Goal: Task Accomplishment & Management: Manage account settings

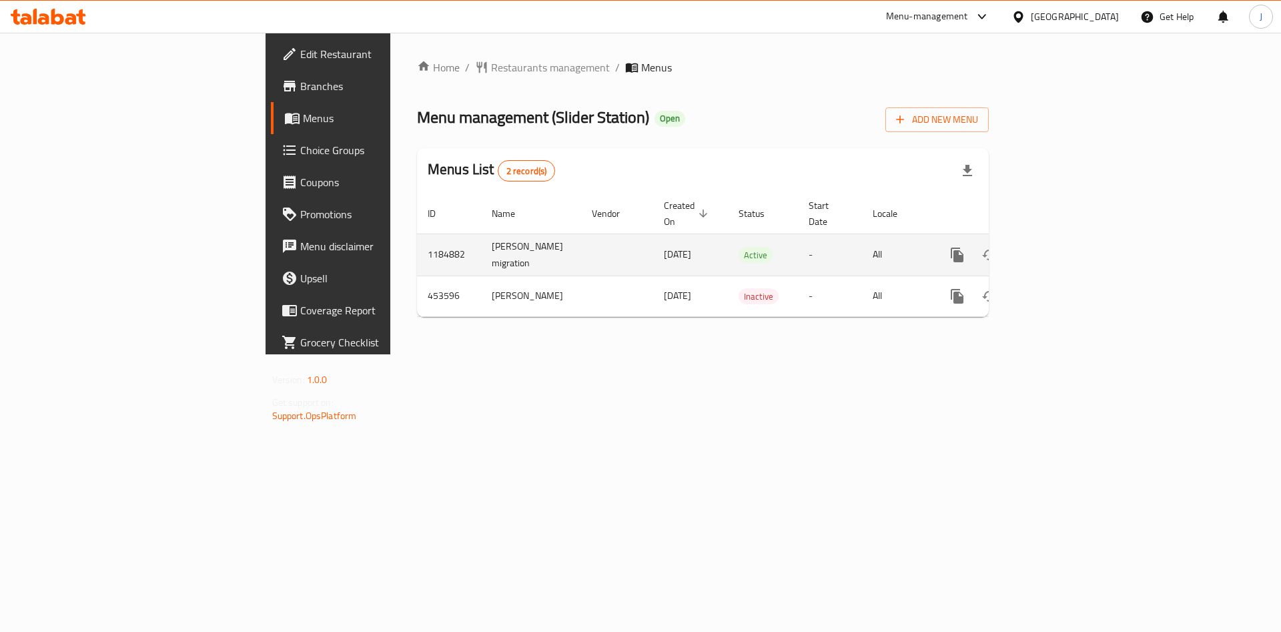
click at [1062, 252] on icon "enhanced table" at bounding box center [1054, 255] width 16 height 16
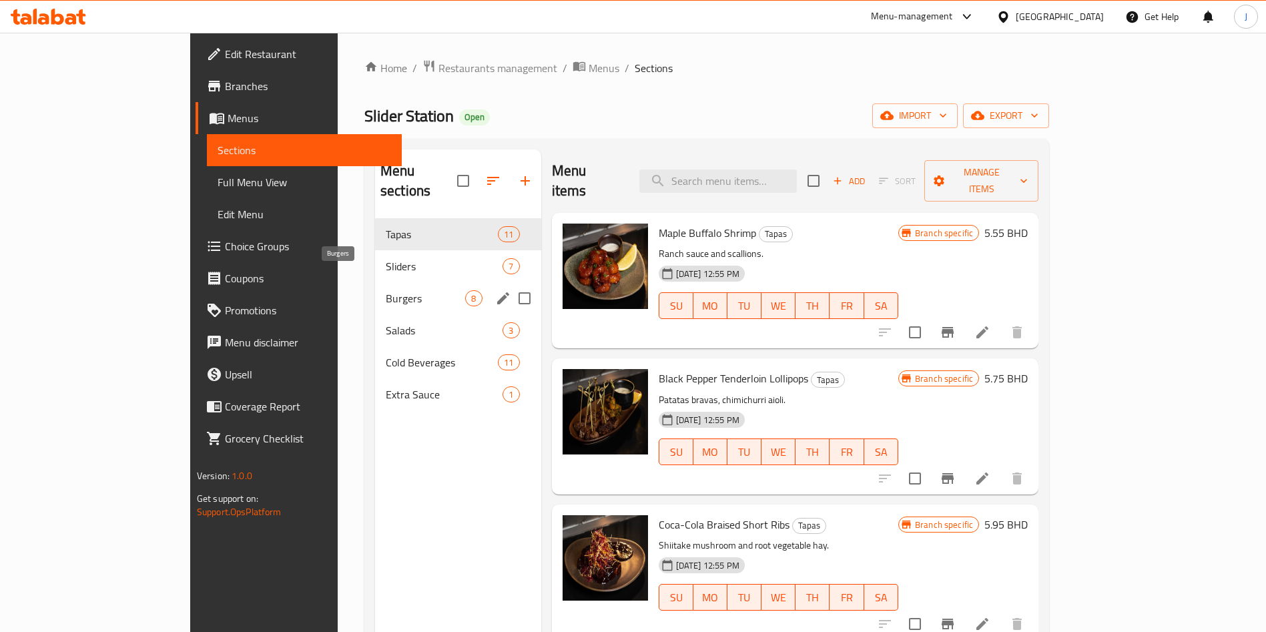
click at [399, 290] on span "Burgers" at bounding box center [425, 298] width 79 height 16
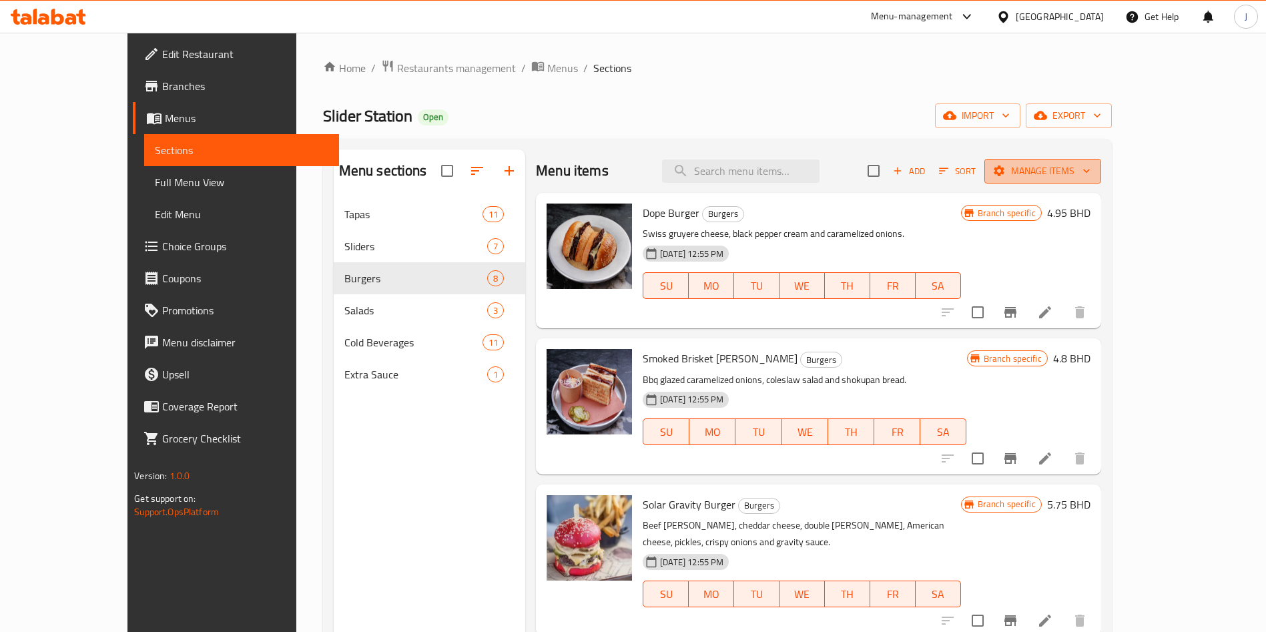
click at [1091, 171] on span "Manage items" at bounding box center [1042, 171] width 95 height 17
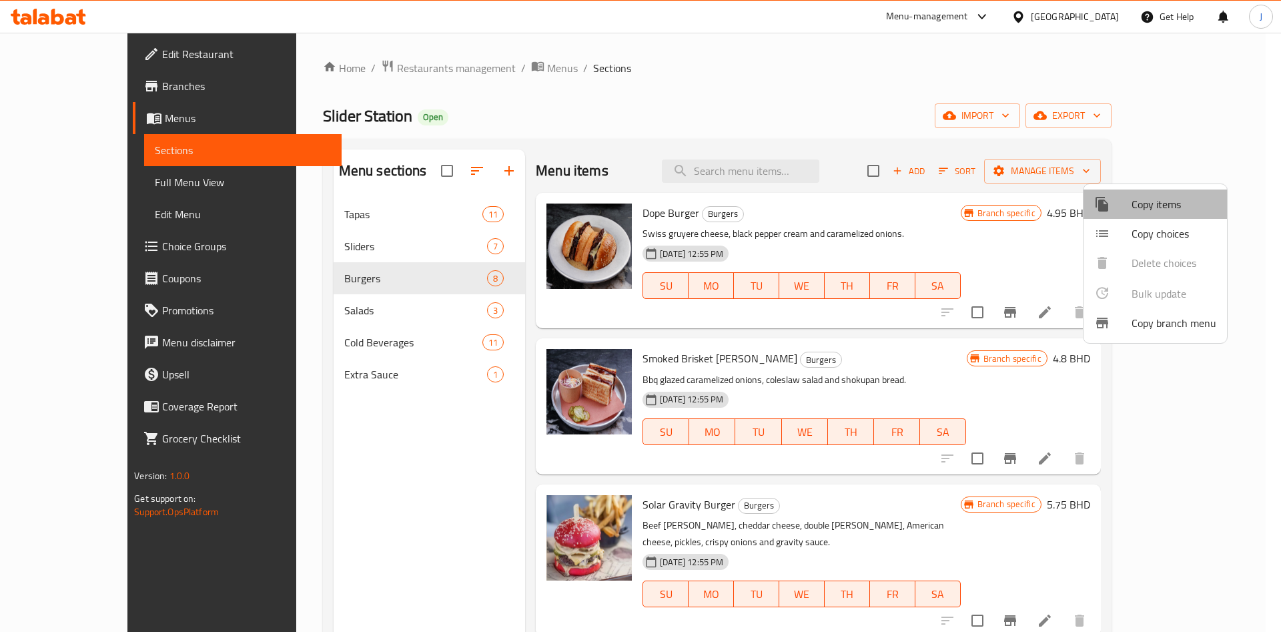
click at [1167, 206] on span "Copy items" at bounding box center [1174, 204] width 85 height 16
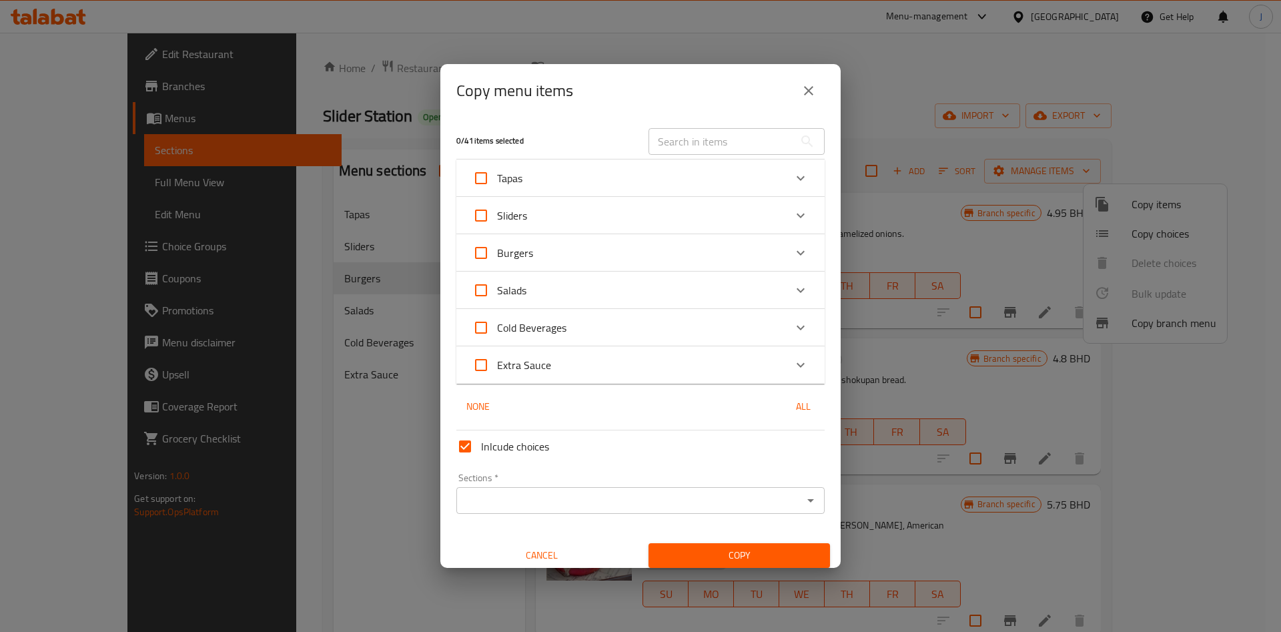
click at [625, 258] on div "Burgers" at bounding box center [629, 253] width 312 height 32
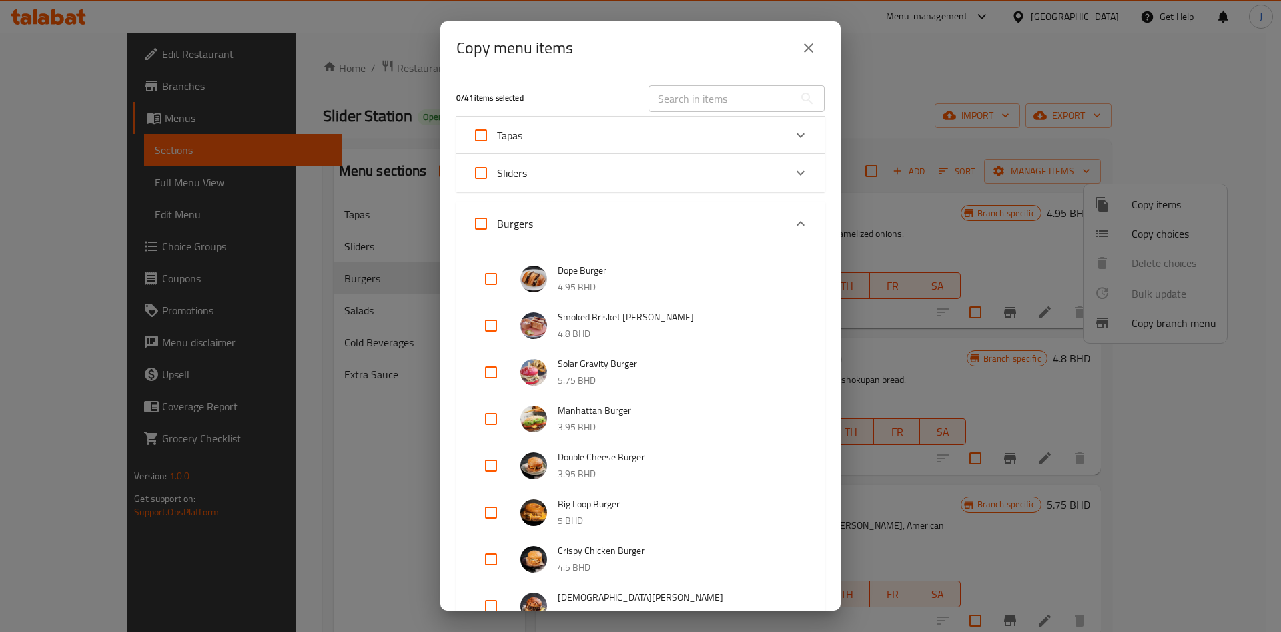
click at [493, 279] on input "checkbox" at bounding box center [491, 279] width 32 height 32
checkbox input "true"
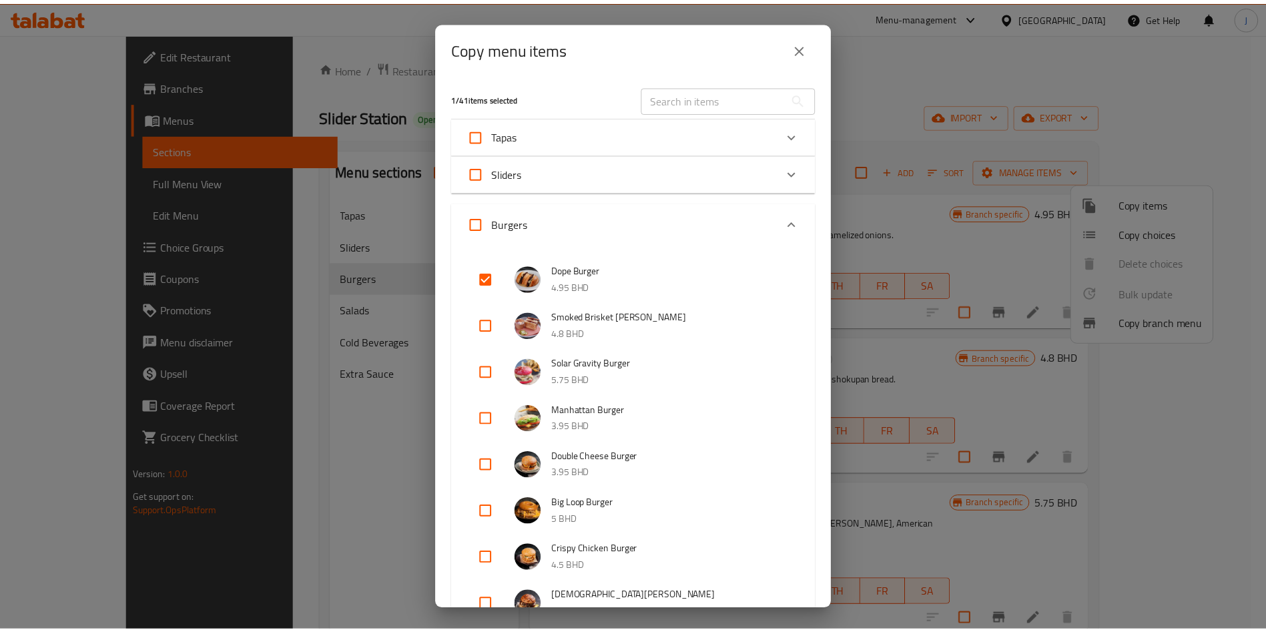
scroll to position [355, 0]
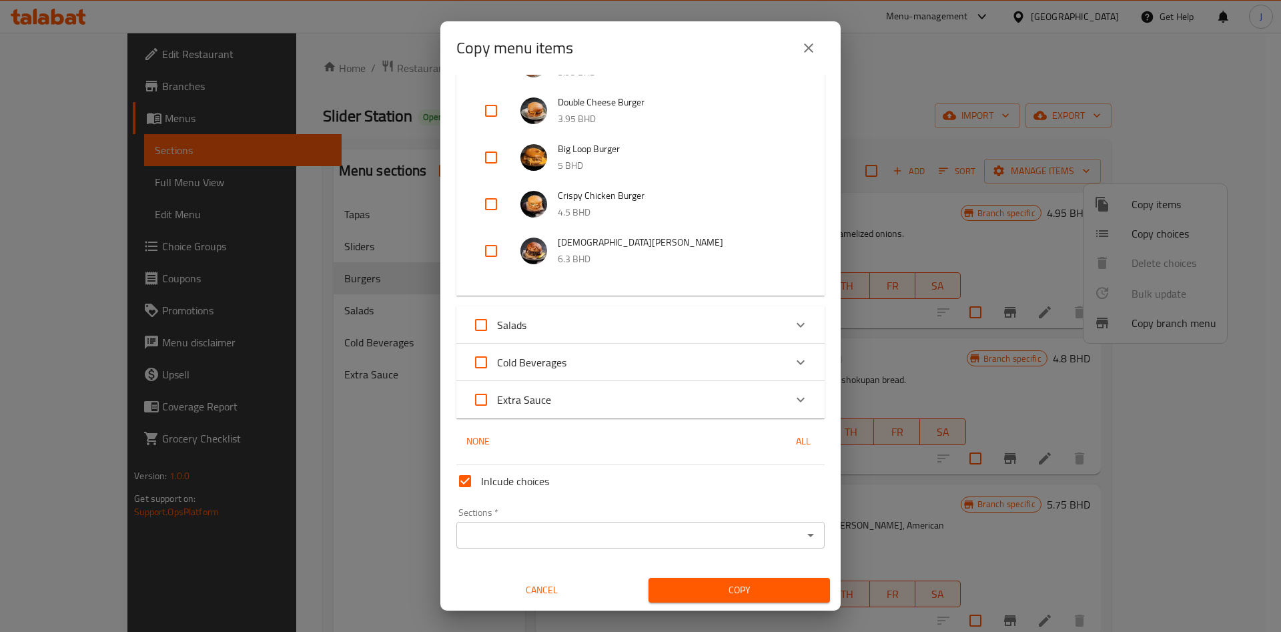
click at [803, 537] on icon "Open" at bounding box center [811, 535] width 16 height 16
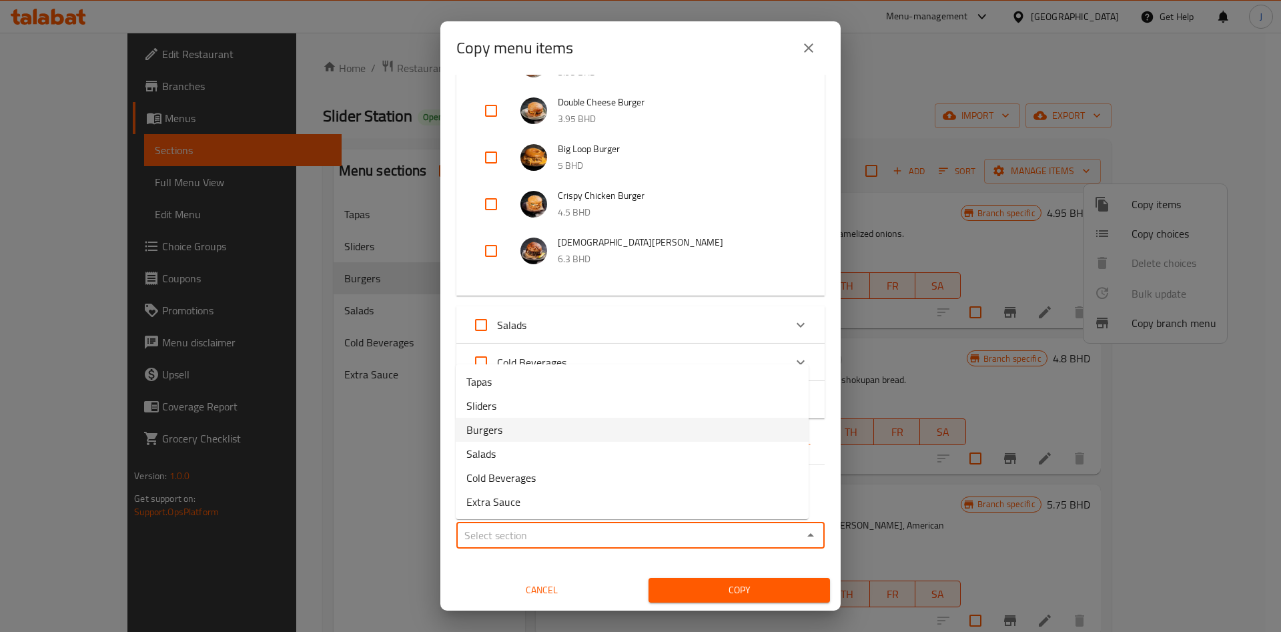
click at [604, 426] on li "Burgers" at bounding box center [632, 430] width 353 height 24
type input "Burgers"
click at [745, 586] on span "Copy" at bounding box center [739, 590] width 160 height 17
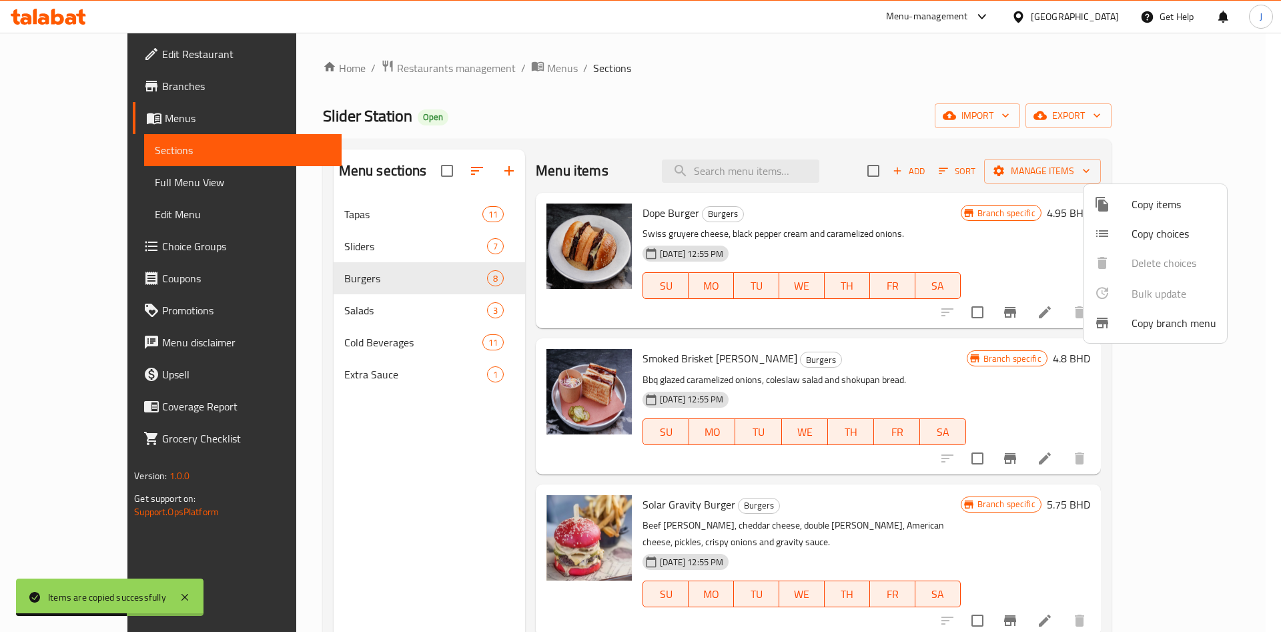
click at [709, 94] on div at bounding box center [640, 316] width 1281 height 632
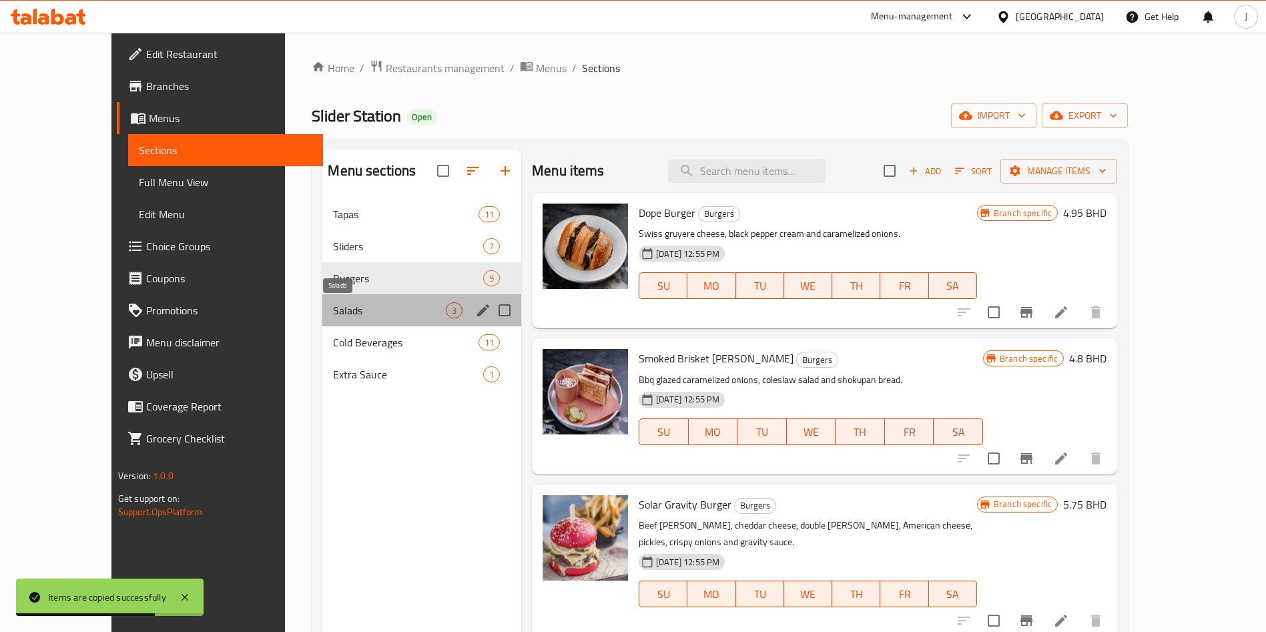
click at [350, 306] on span "Salads" at bounding box center [389, 310] width 113 height 16
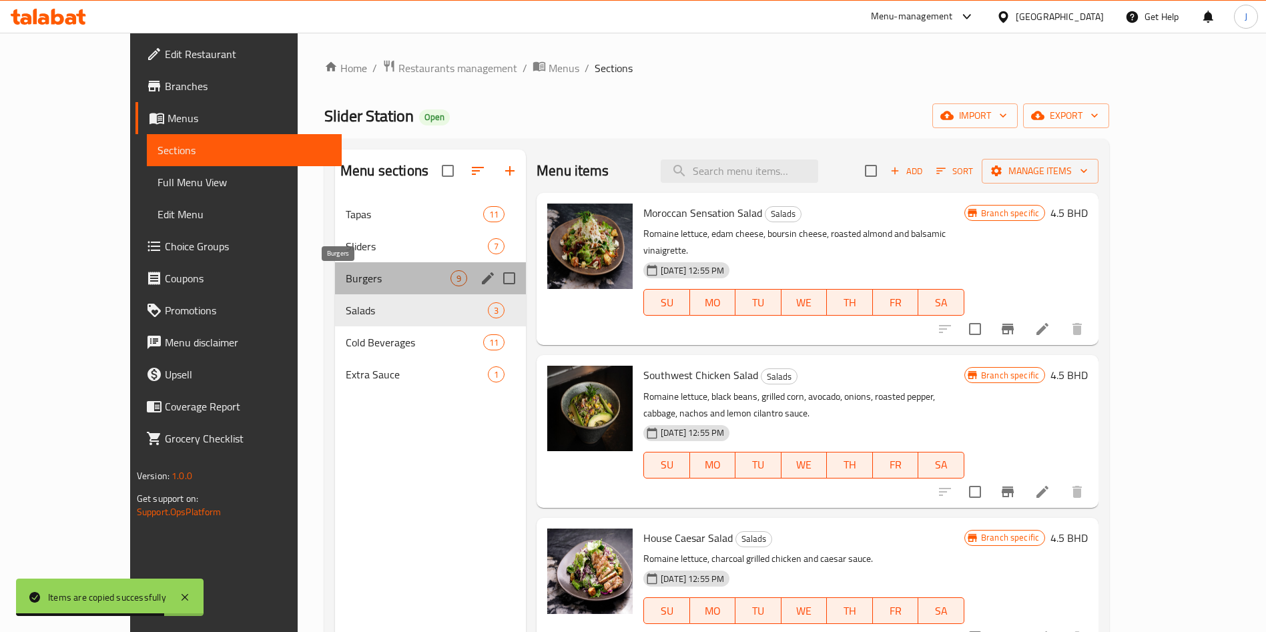
click at [378, 278] on span "Burgers" at bounding box center [398, 278] width 105 height 16
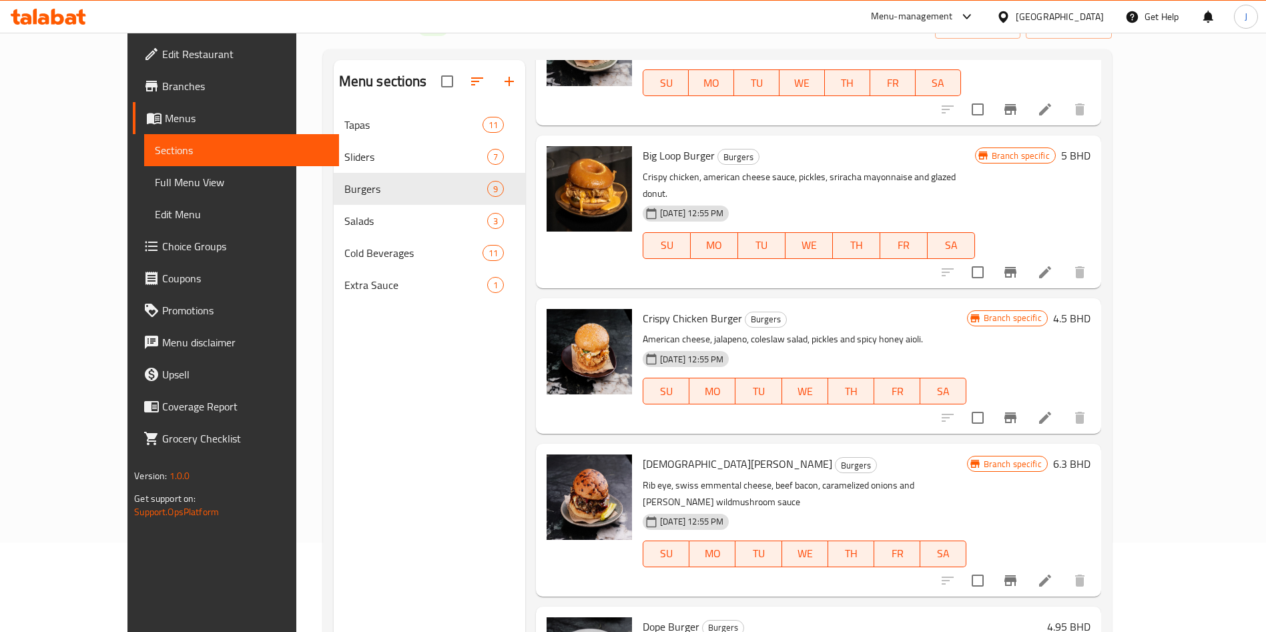
scroll to position [94, 0]
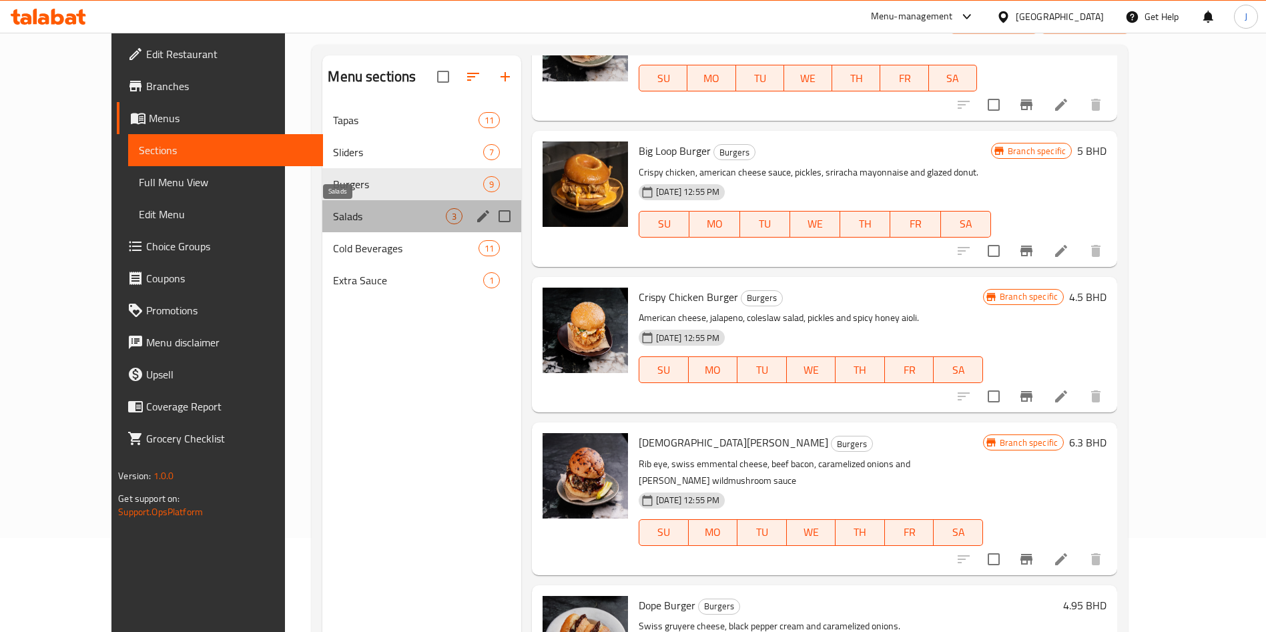
click at [349, 222] on span "Salads" at bounding box center [389, 216] width 113 height 16
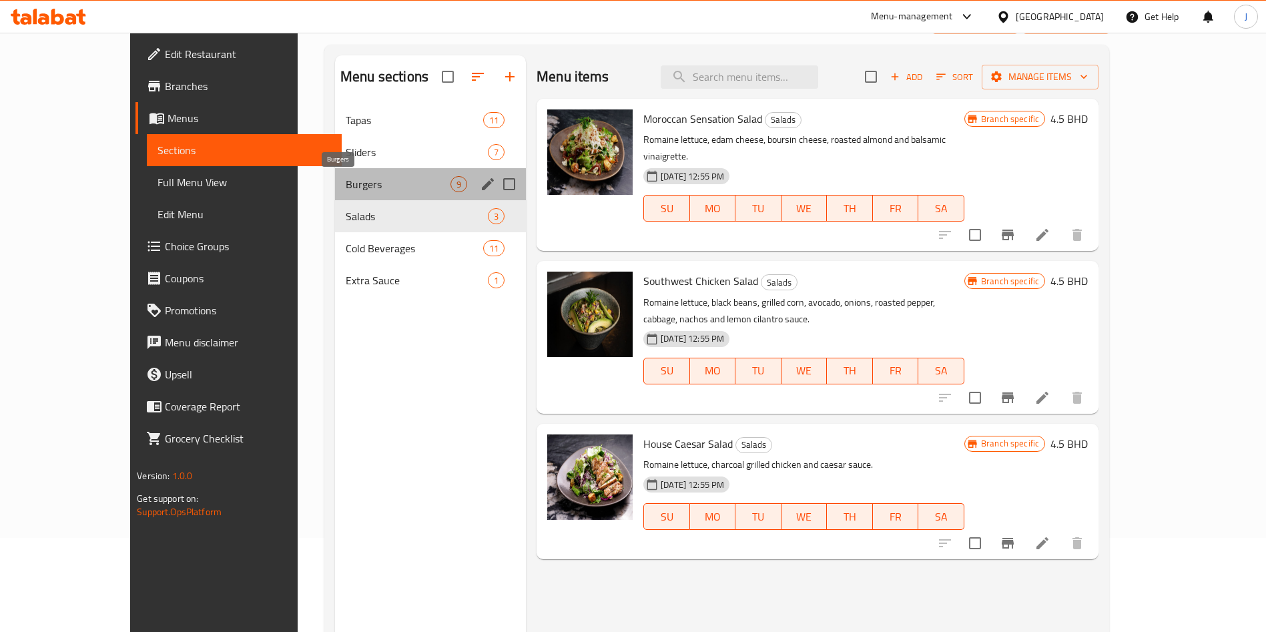
click at [377, 180] on span "Burgers" at bounding box center [398, 184] width 105 height 16
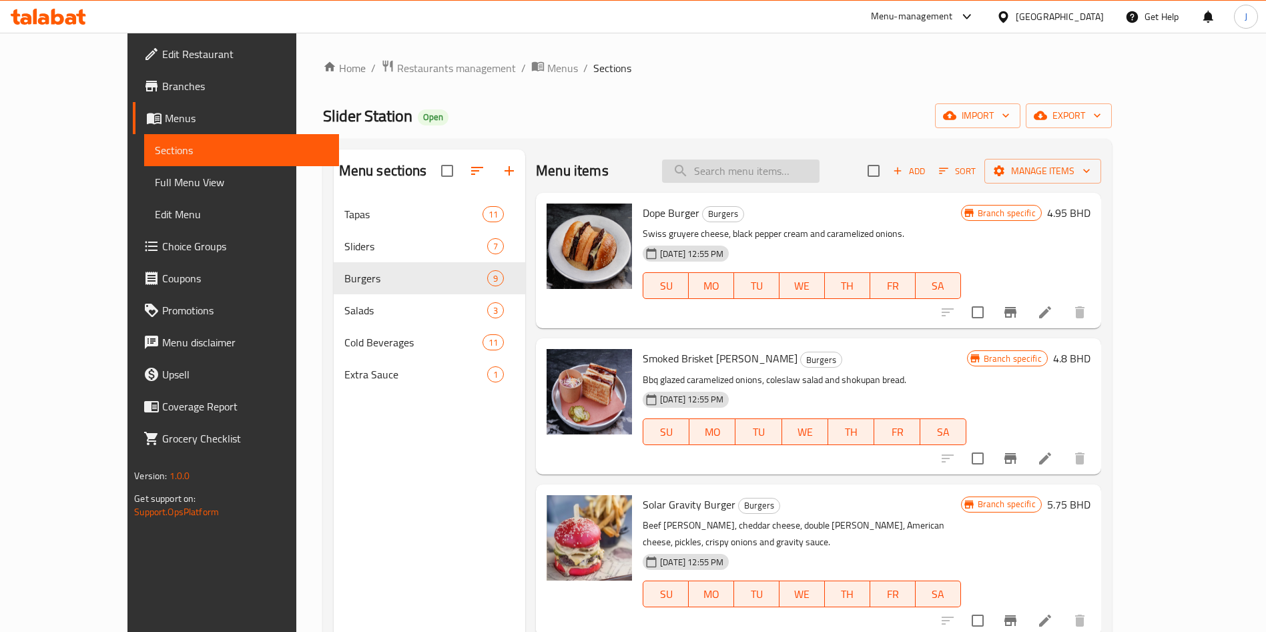
click at [754, 171] on input "search" at bounding box center [741, 171] width 158 height 23
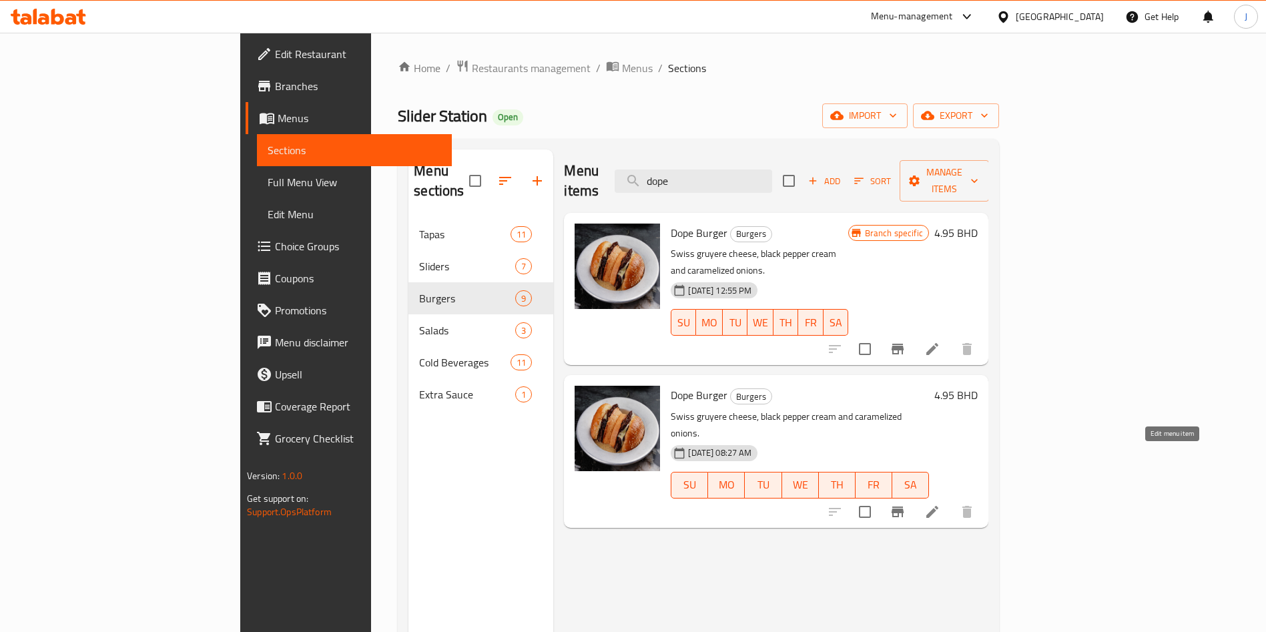
type input "dope"
click at [940, 504] on icon at bounding box center [932, 512] width 16 height 16
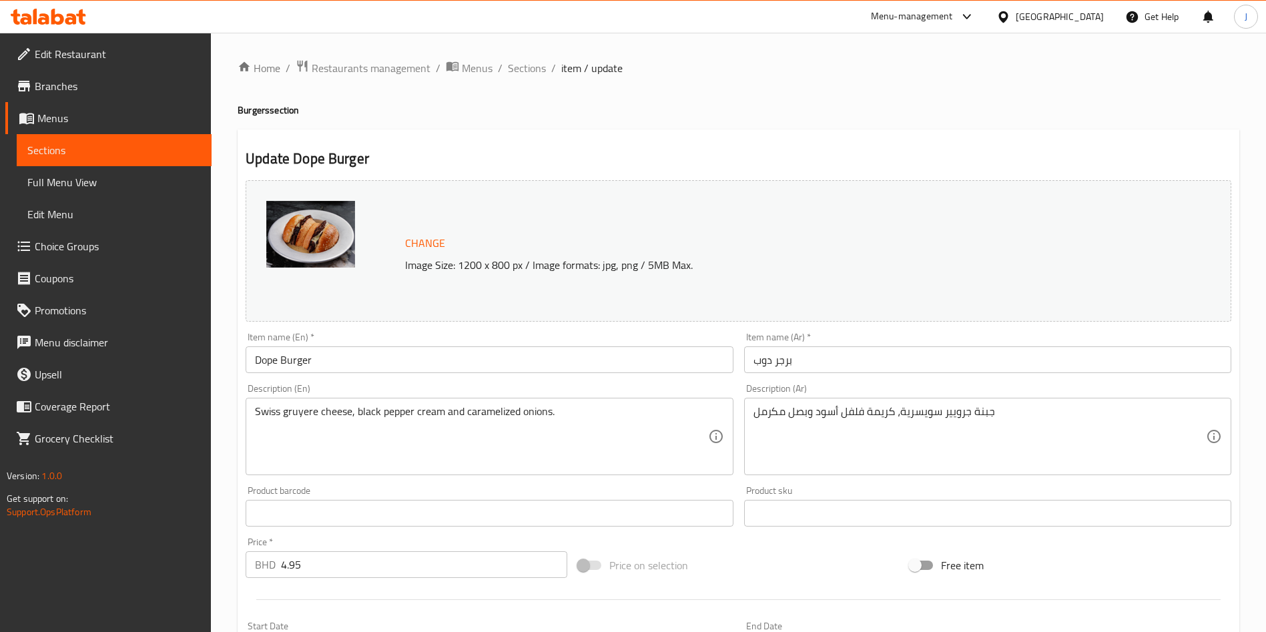
click at [417, 364] on input "Dope Burger" at bounding box center [489, 359] width 487 height 27
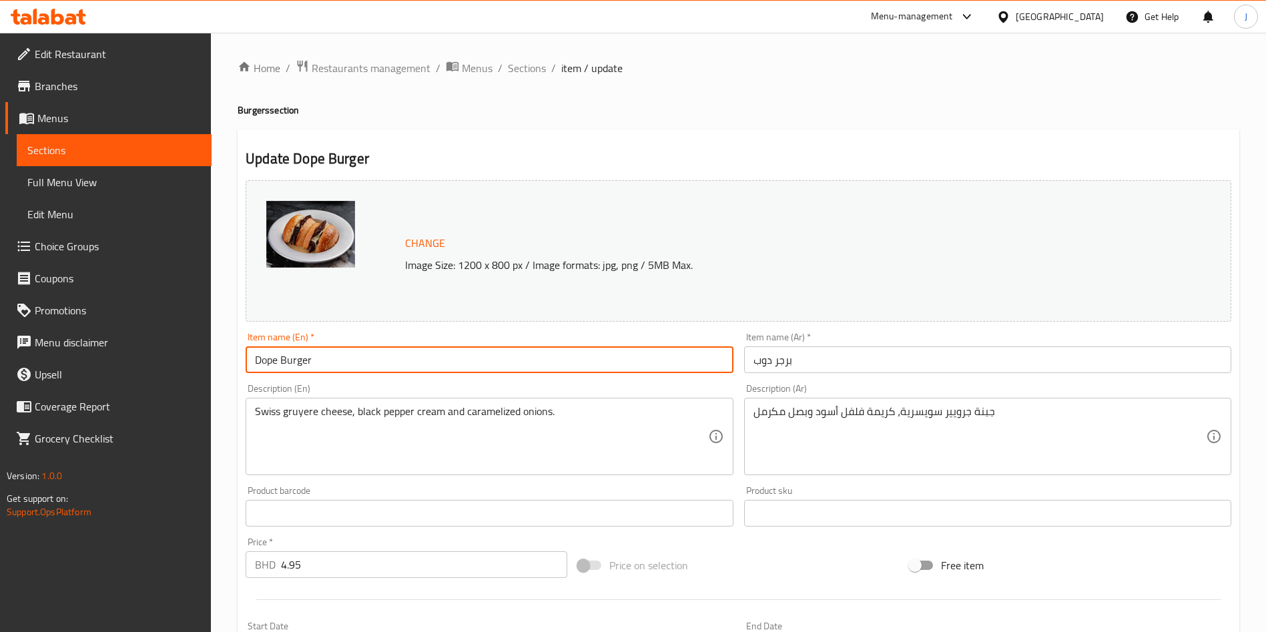
paste input "Vintage"
type input "Vintage"
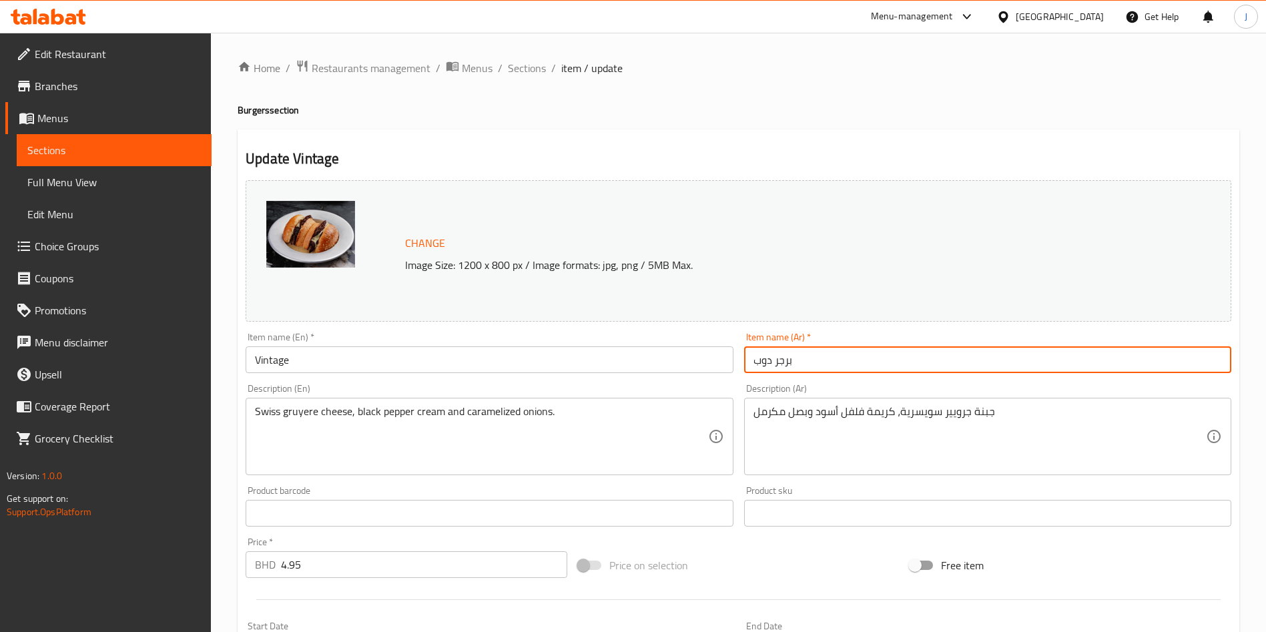
click at [842, 356] on input "برجر دوب" at bounding box center [987, 359] width 487 height 27
paste input "فينتج"
type input "فينتج"
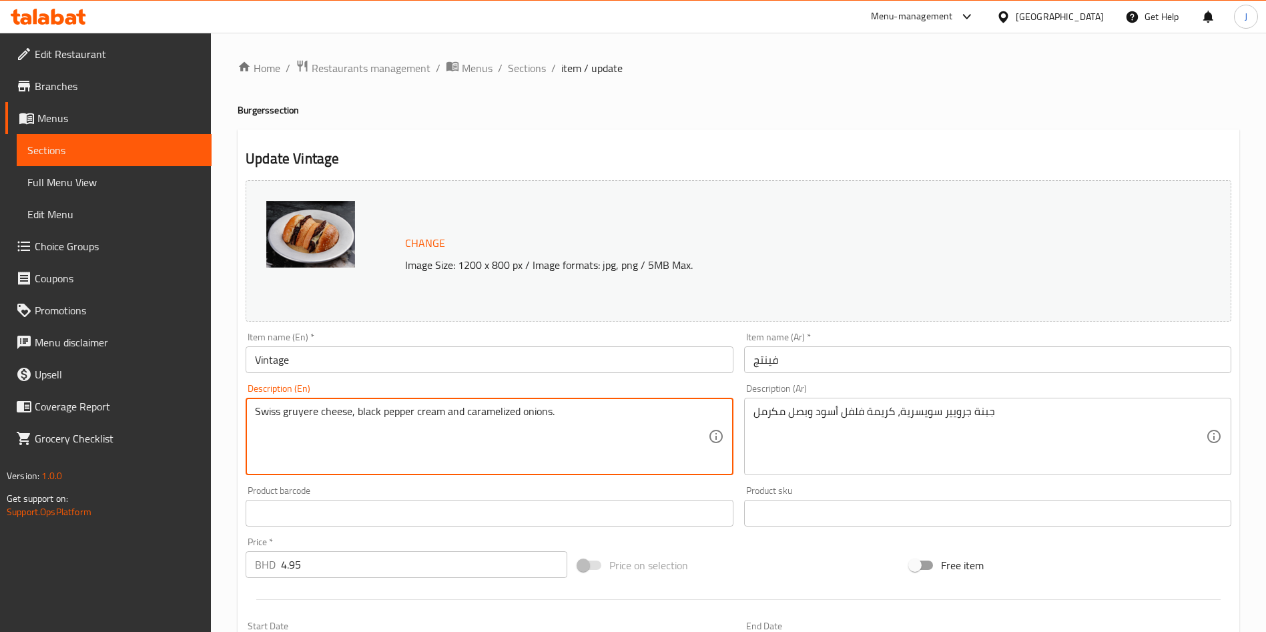
paste textarea "crispy chicken, american cheese, pickles, lettuce, aioli"
type textarea "crispy chicken, american cheese, pickles, lettuce, aioli"
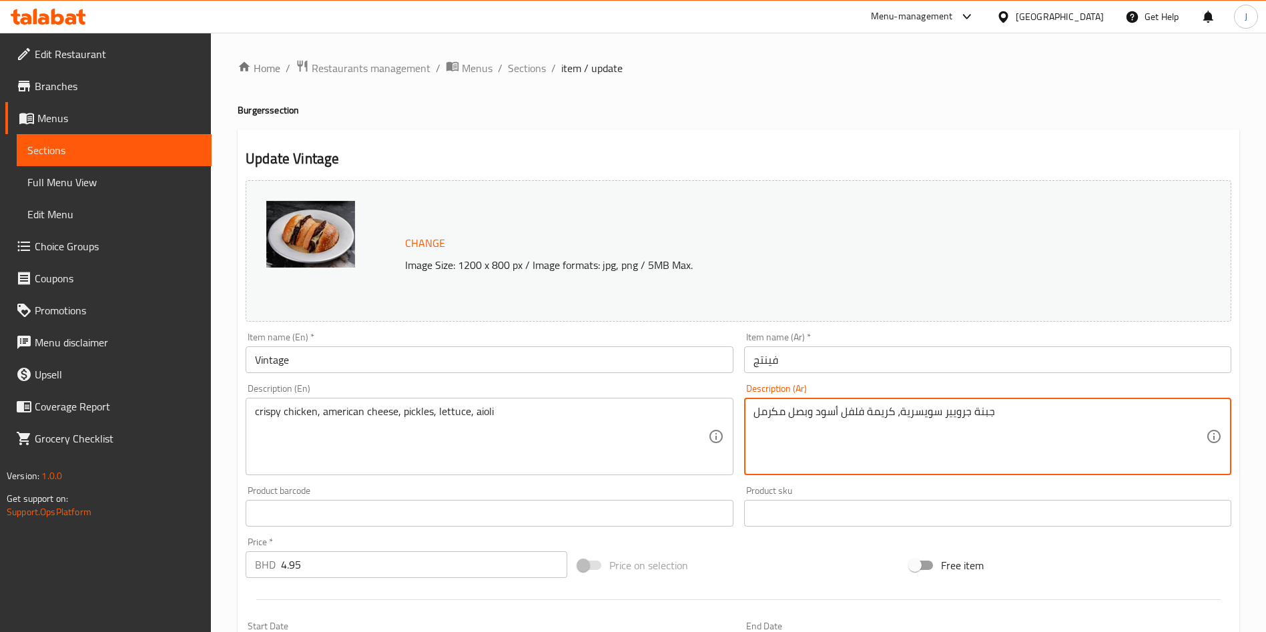
paste textarea "جاج مقرمش، جبنة امريكية، مخلل، خس، ايولي."
type textarea "دجاج مقرمش، جبنة امريكية، مخلل، خس، ايولي."
click at [336, 561] on input "4.95" at bounding box center [424, 564] width 286 height 27
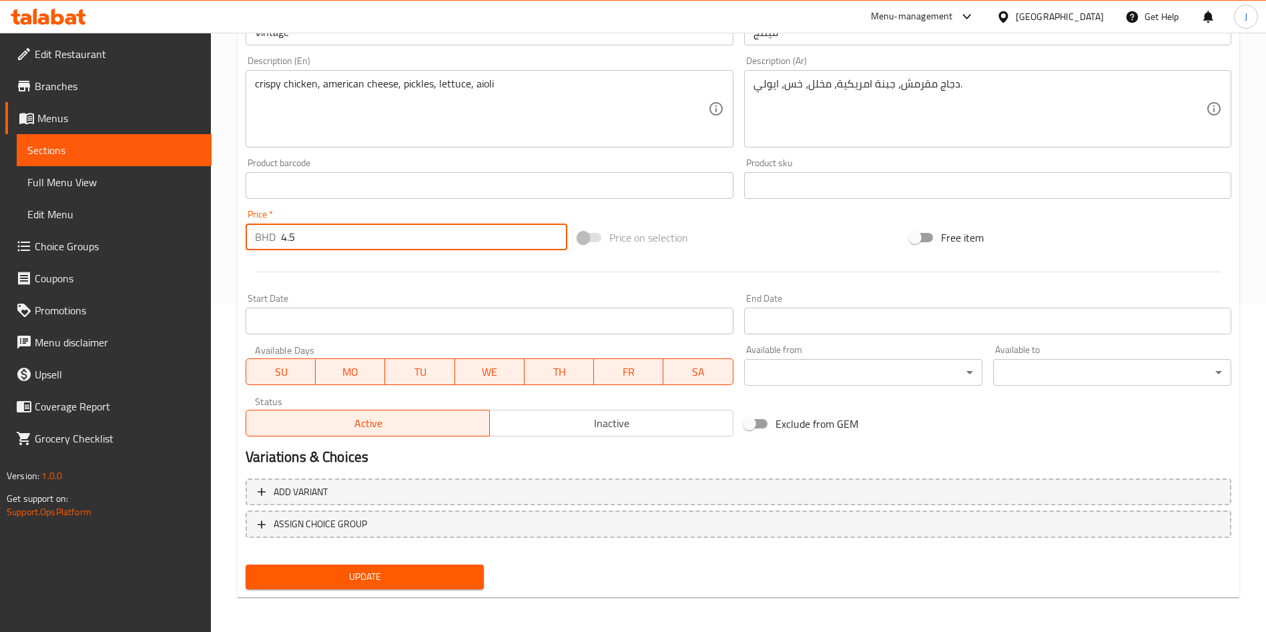
scroll to position [330, 0]
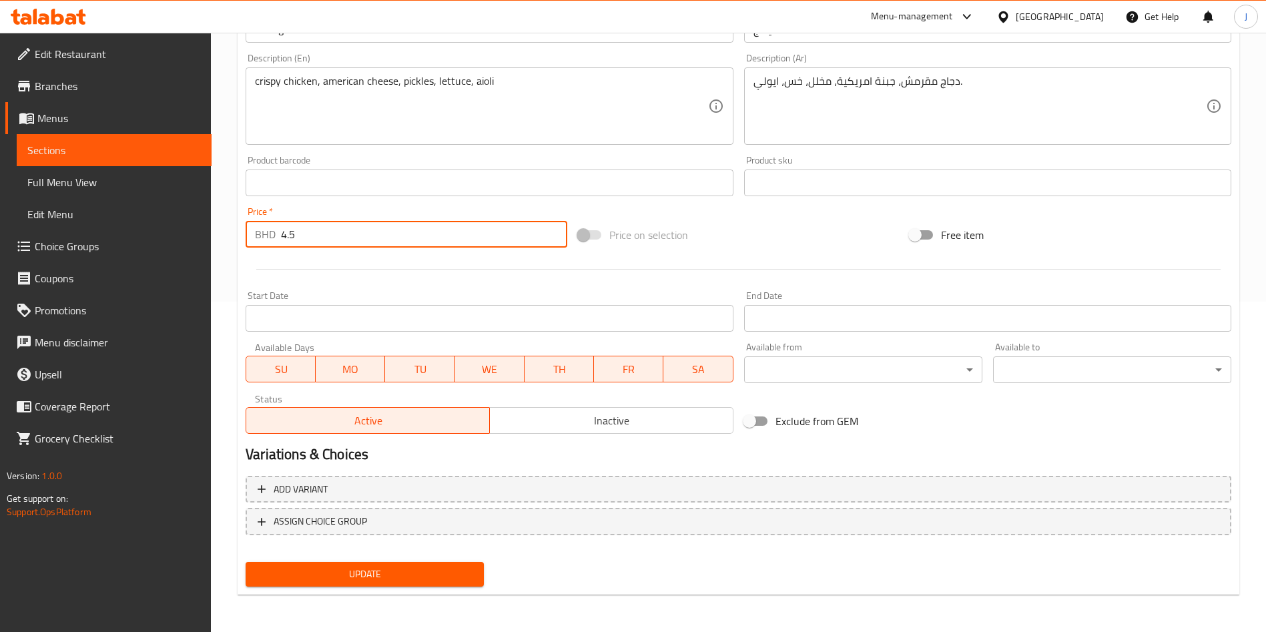
type input "4.5"
click at [382, 572] on span "Update" at bounding box center [364, 574] width 217 height 17
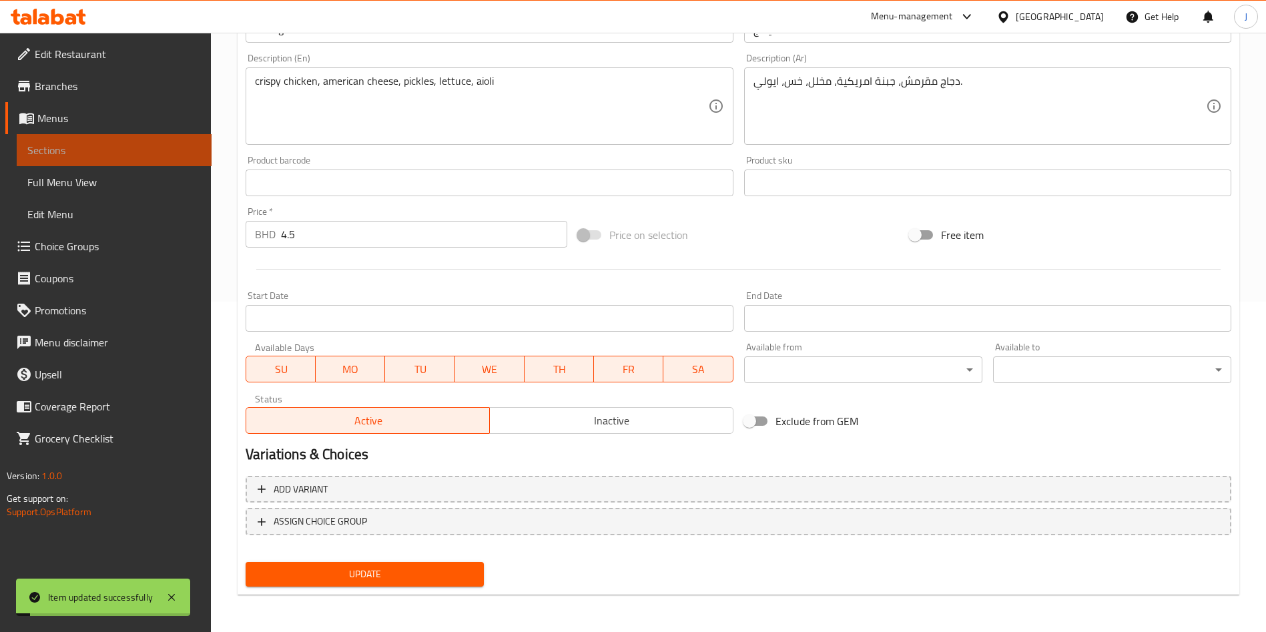
click at [82, 148] on span "Sections" at bounding box center [114, 150] width 174 height 16
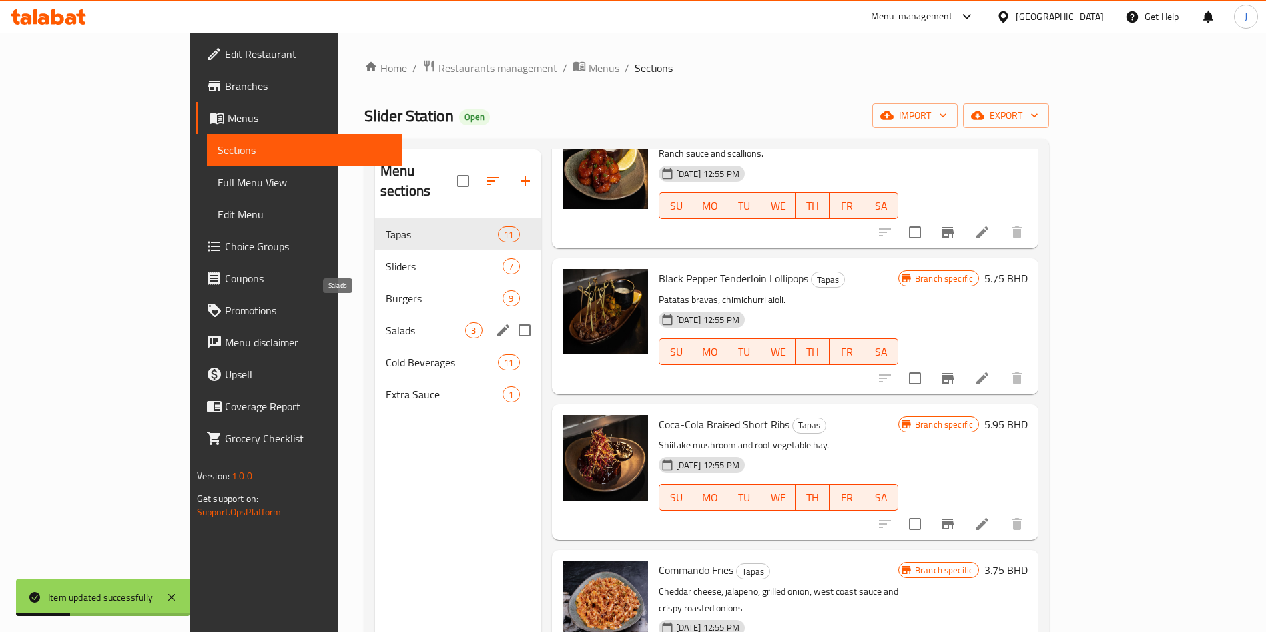
scroll to position [99, 0]
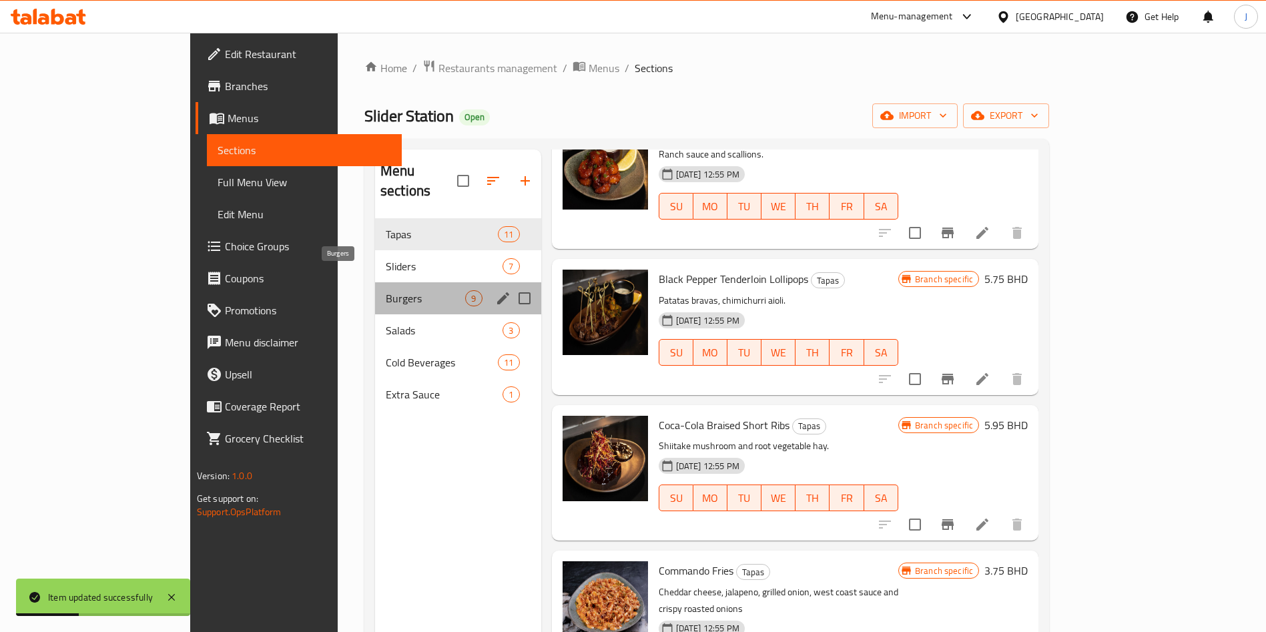
click at [386, 290] on span "Burgers" at bounding box center [425, 298] width 79 height 16
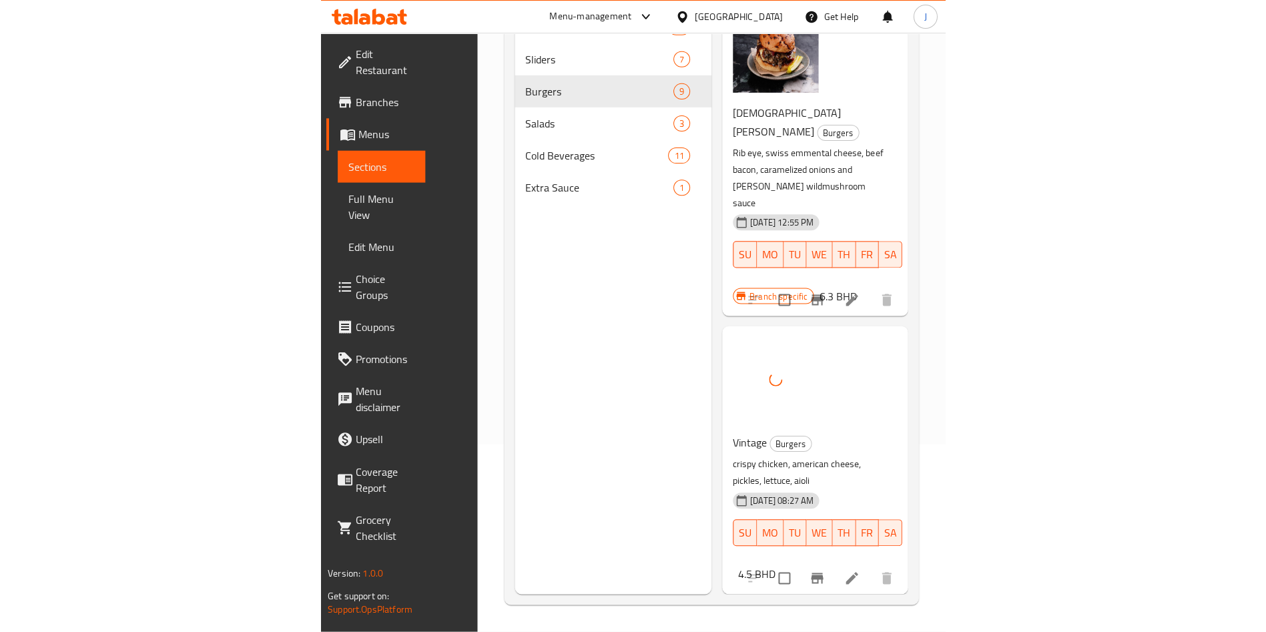
scroll to position [713, 0]
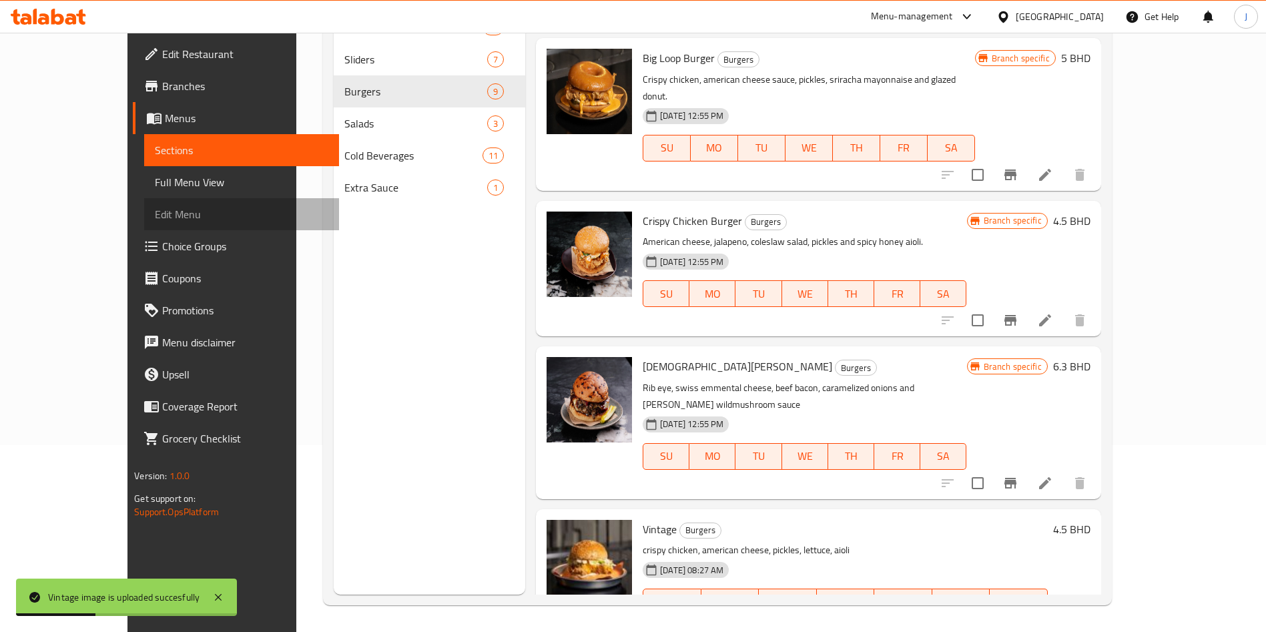
click at [155, 218] on span "Edit Menu" at bounding box center [242, 214] width 174 height 16
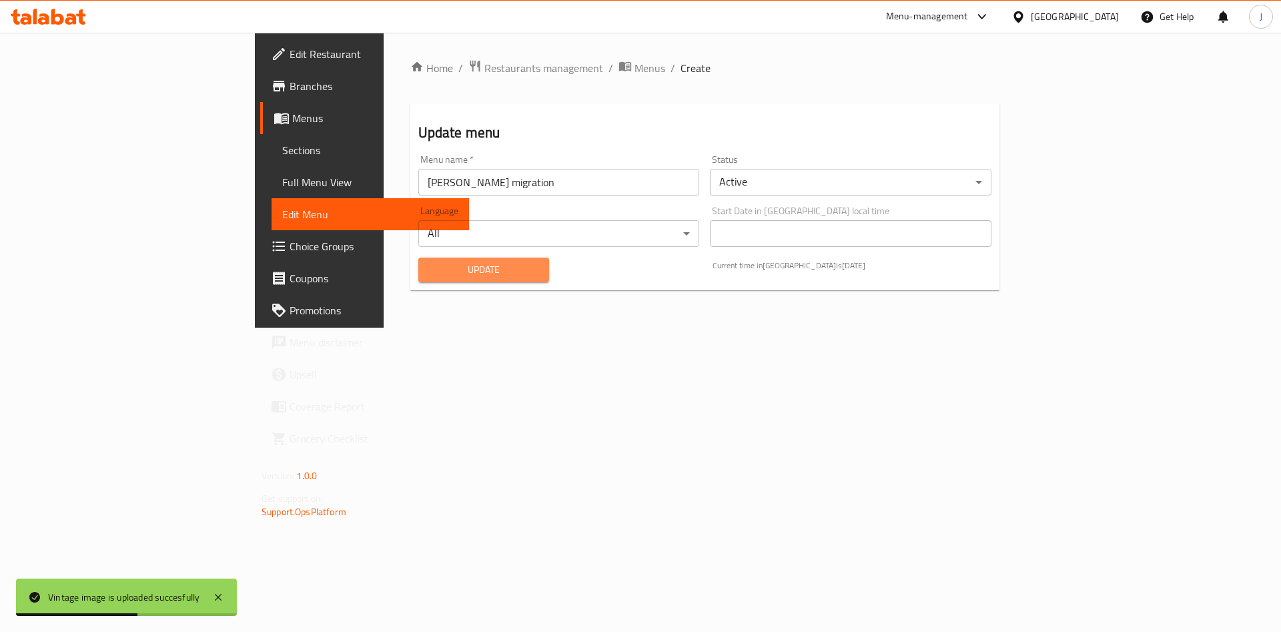
click at [429, 264] on span "Update" at bounding box center [484, 270] width 110 height 17
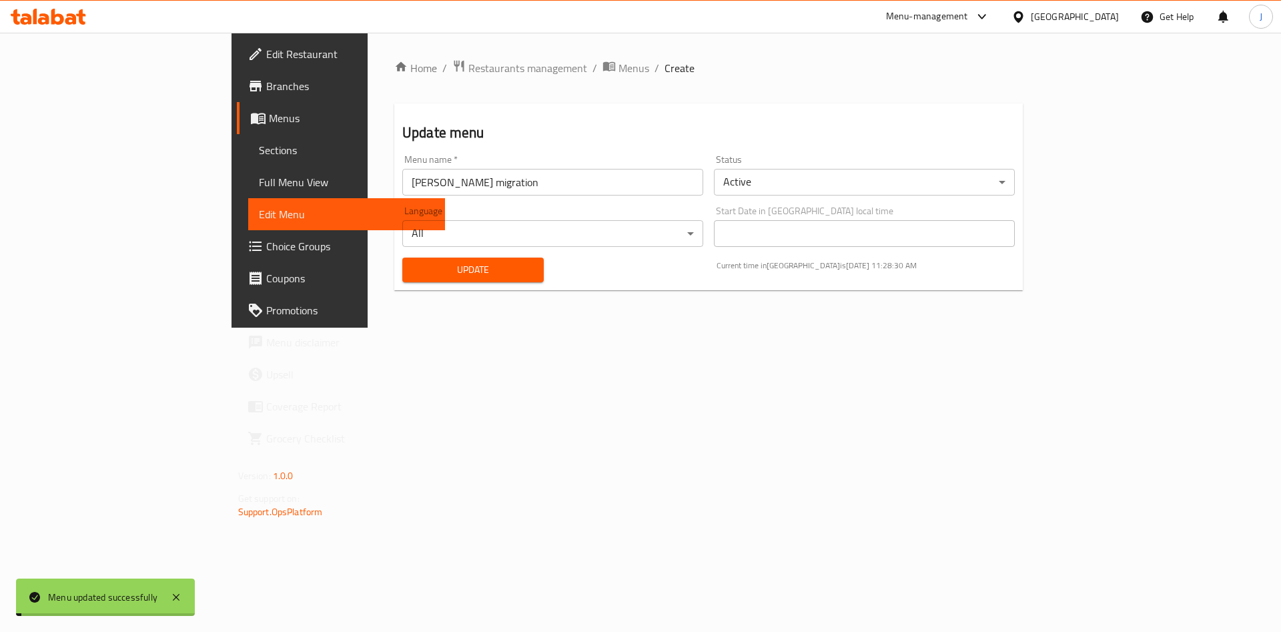
click at [413, 277] on span "Update" at bounding box center [473, 270] width 120 height 17
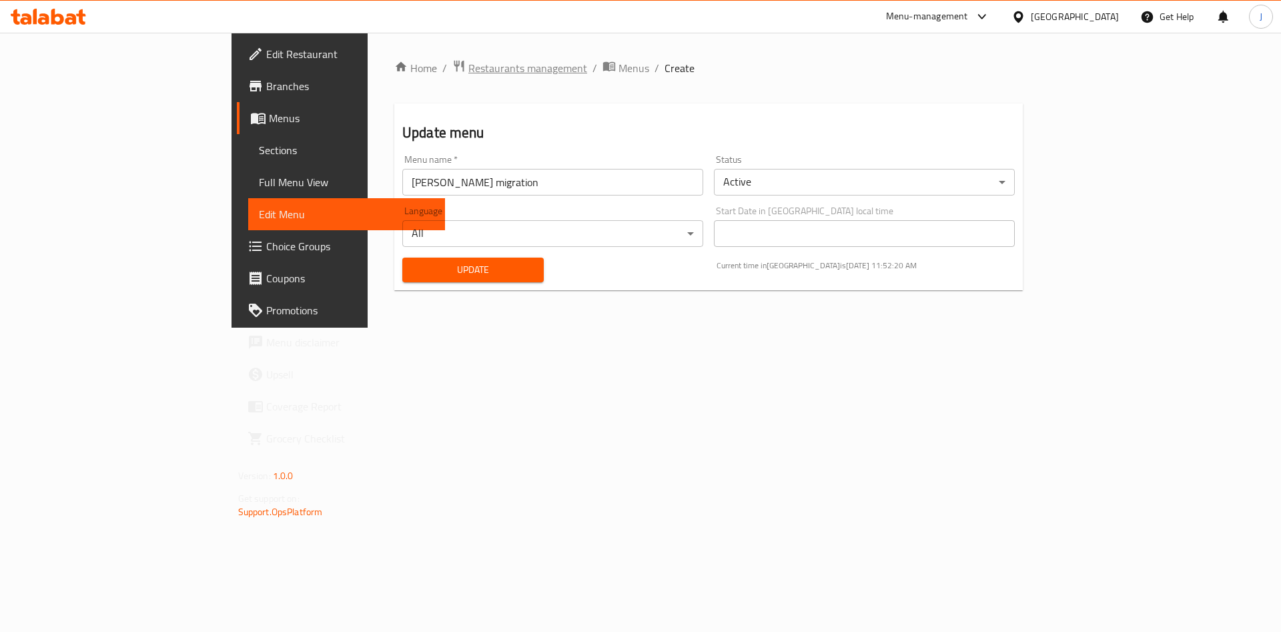
click at [469, 61] on span "Restaurants management" at bounding box center [528, 68] width 119 height 16
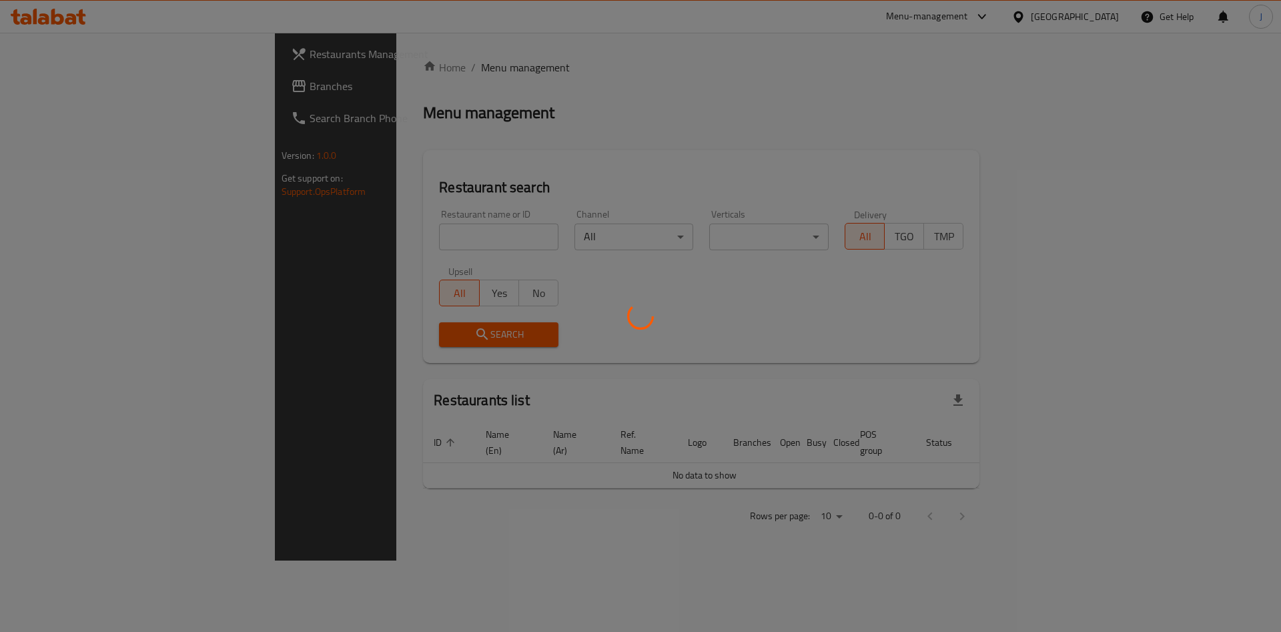
click at [397, 69] on div at bounding box center [640, 316] width 1281 height 632
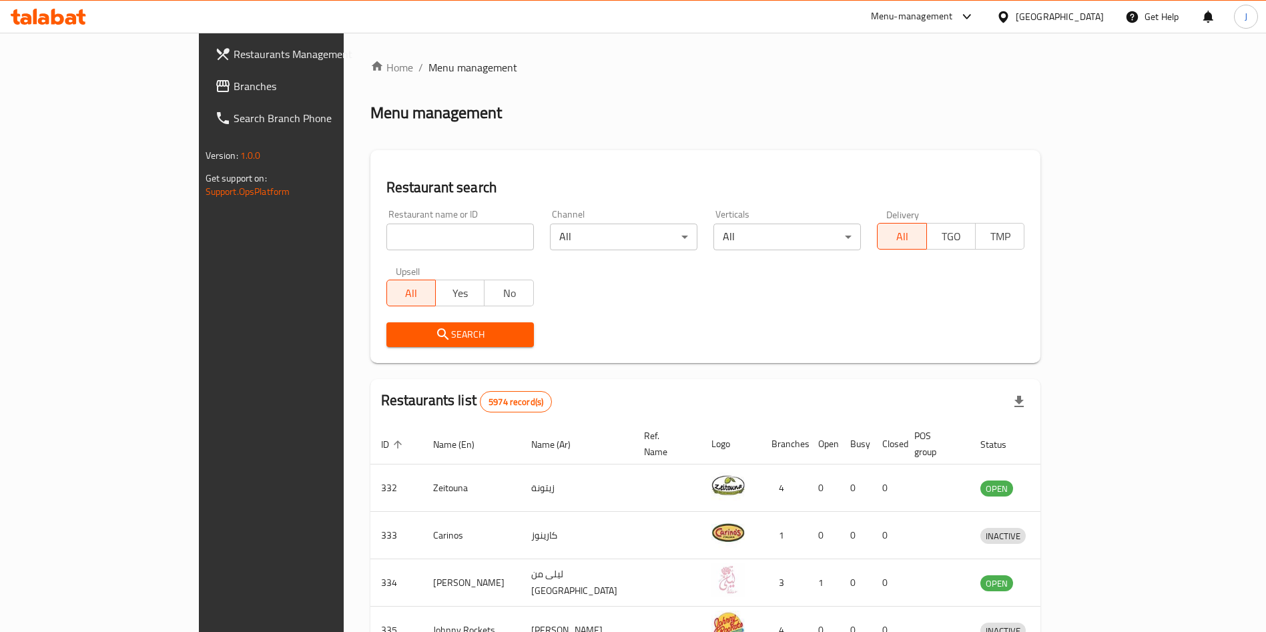
click at [432, 238] on input "search" at bounding box center [460, 237] width 148 height 27
type input "crust &"
click button "Search" at bounding box center [460, 334] width 148 height 25
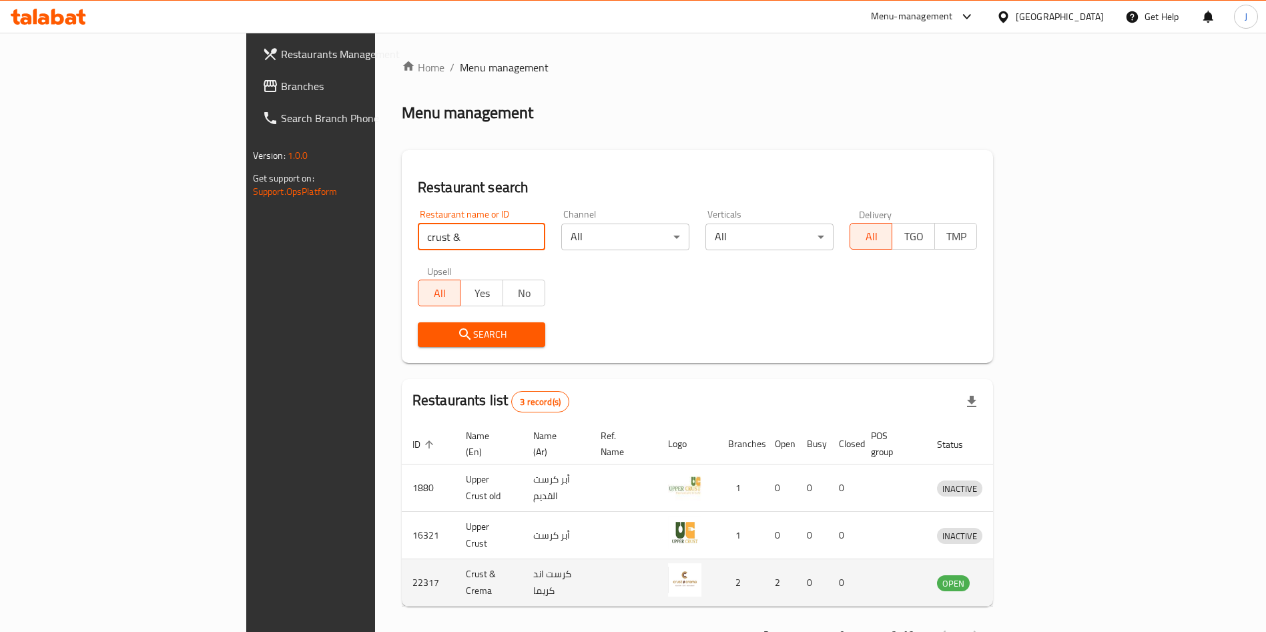
click at [1025, 578] on icon "enhanced table" at bounding box center [1017, 583] width 15 height 11
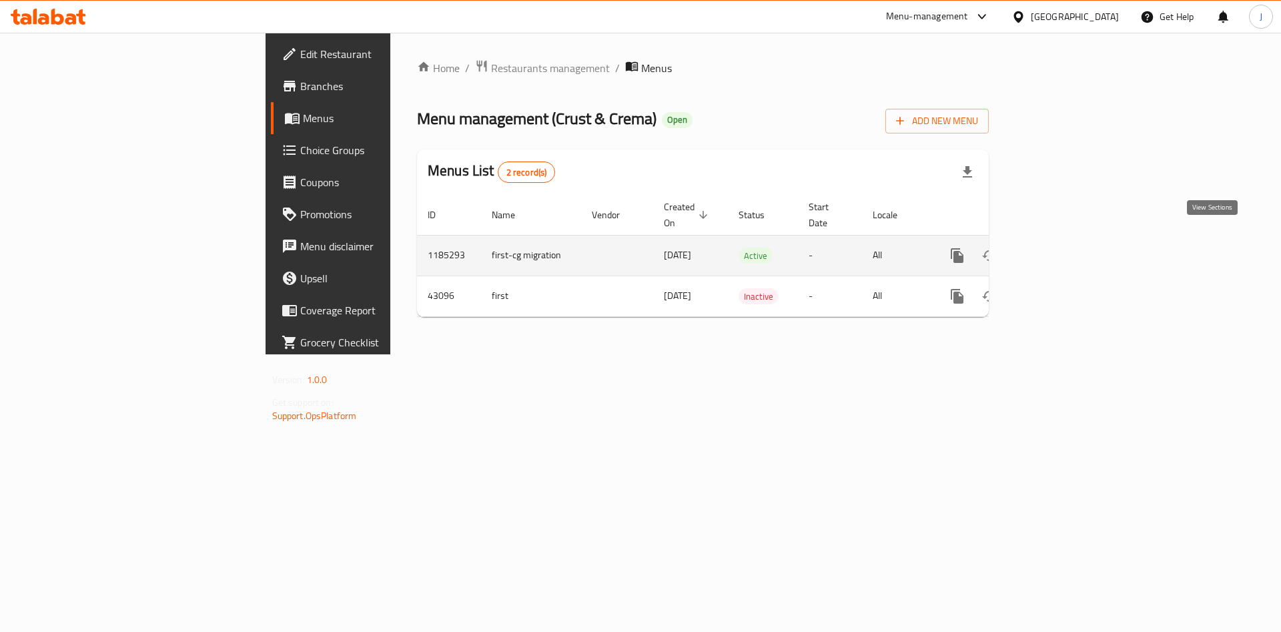
click at [1062, 248] on icon "enhanced table" at bounding box center [1054, 256] width 16 height 16
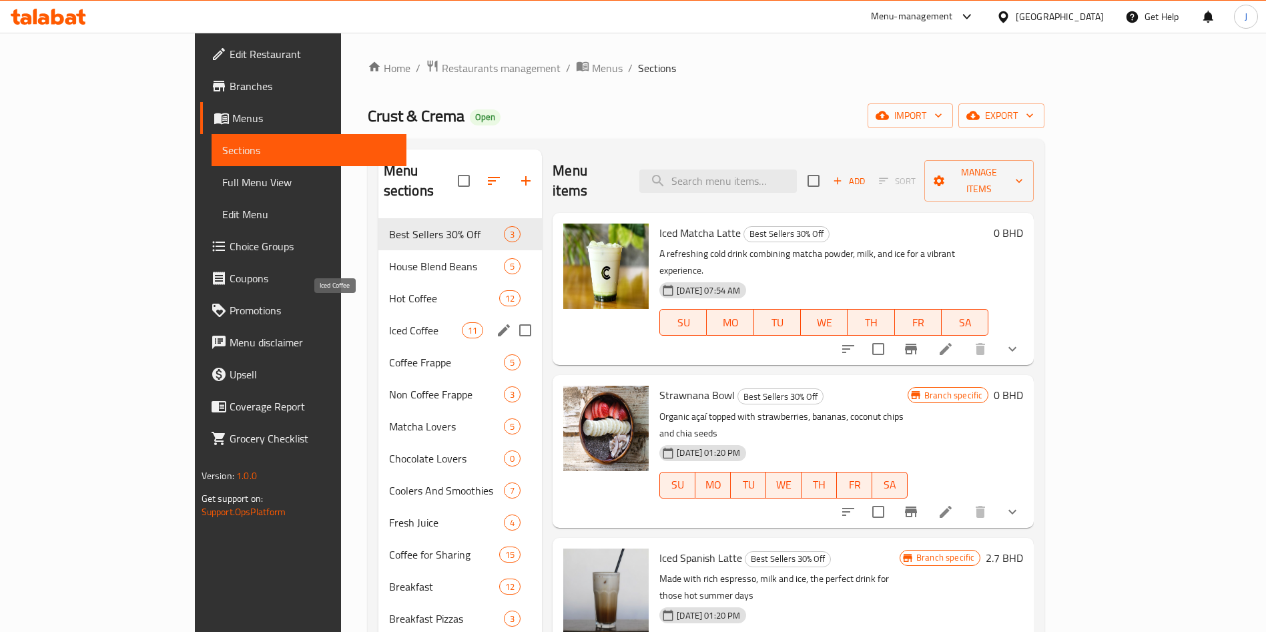
click at [389, 322] on span "Iced Coffee" at bounding box center [425, 330] width 73 height 16
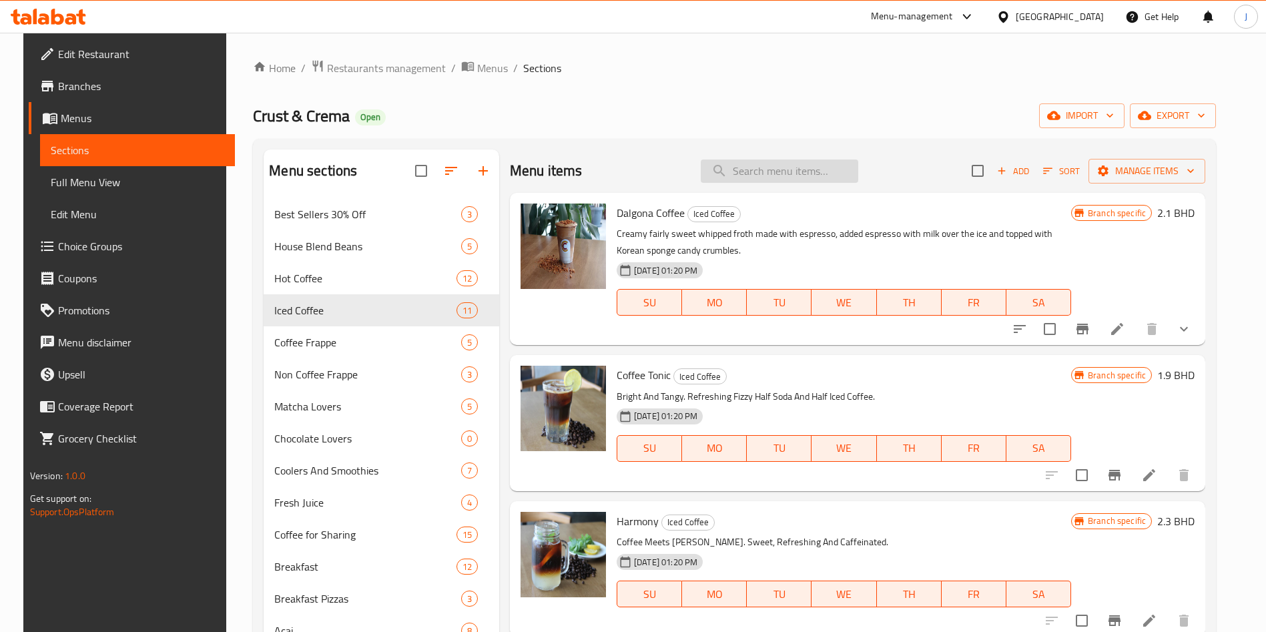
click at [819, 174] on input "search" at bounding box center [780, 171] width 158 height 23
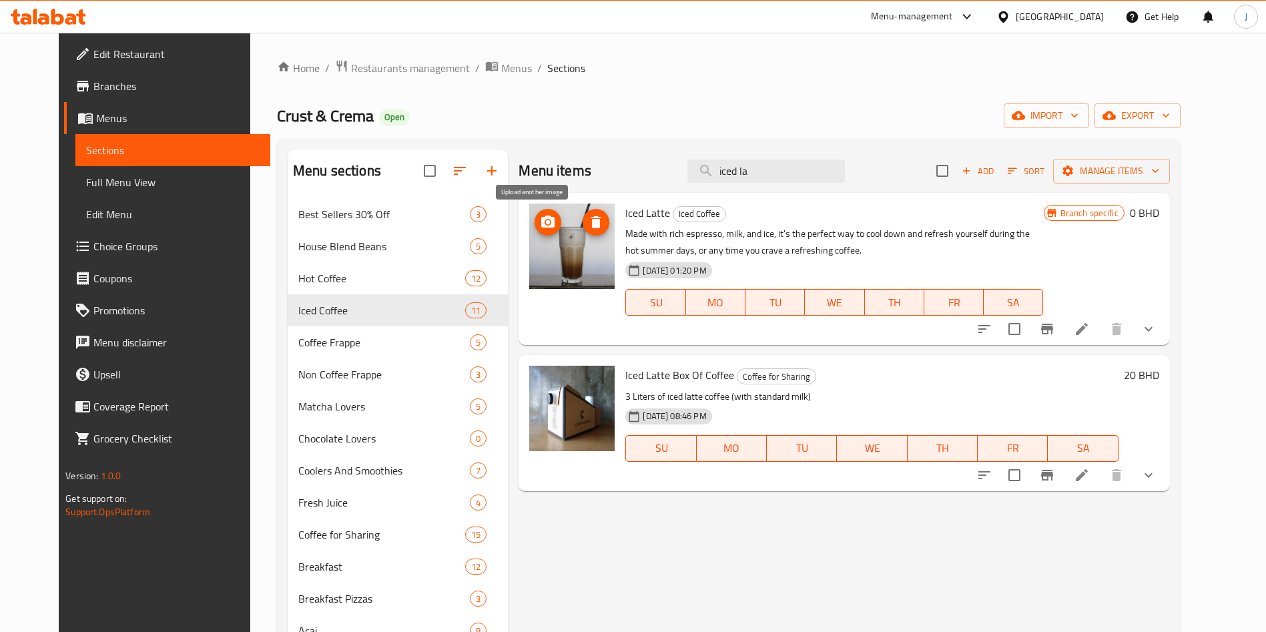
click at [540, 229] on icon "upload picture" at bounding box center [548, 222] width 16 height 16
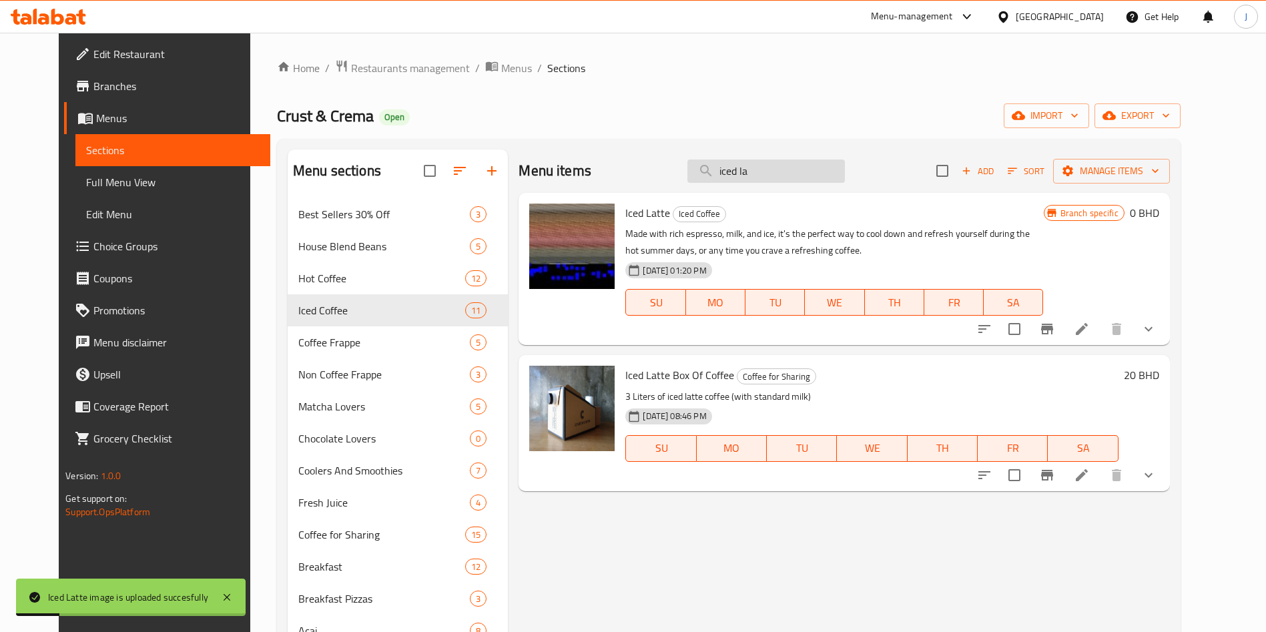
click at [794, 174] on input "iced la" at bounding box center [766, 171] width 158 height 23
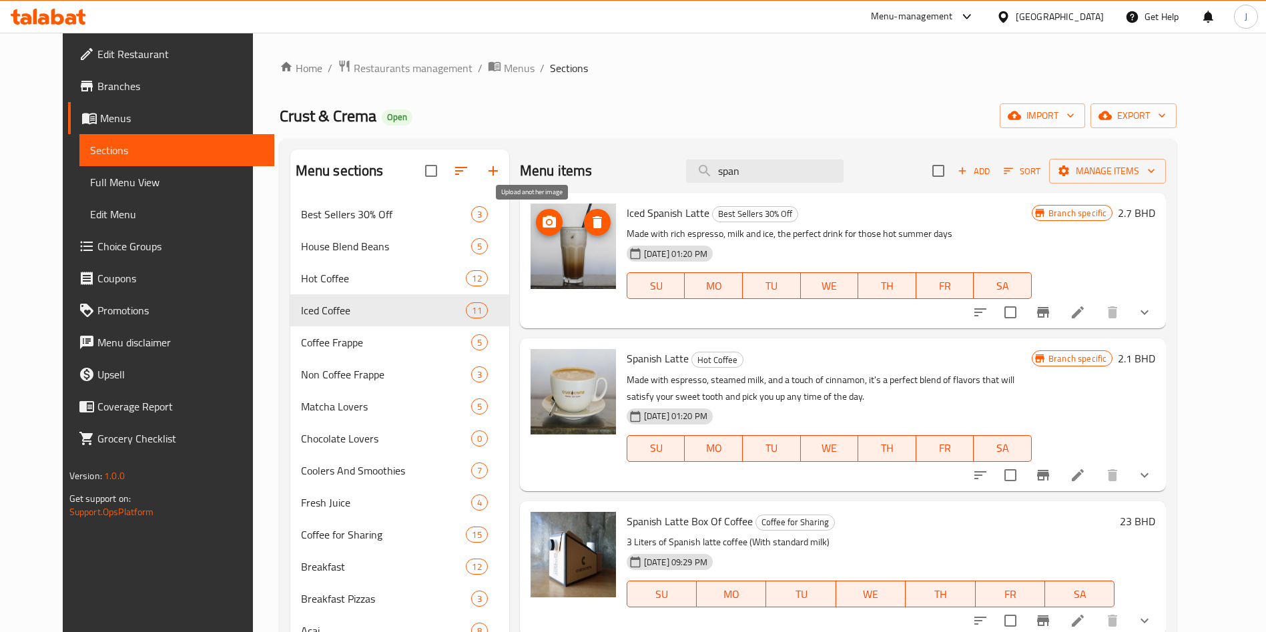
type input "span"
click at [536, 231] on button "upload picture" at bounding box center [549, 222] width 27 height 27
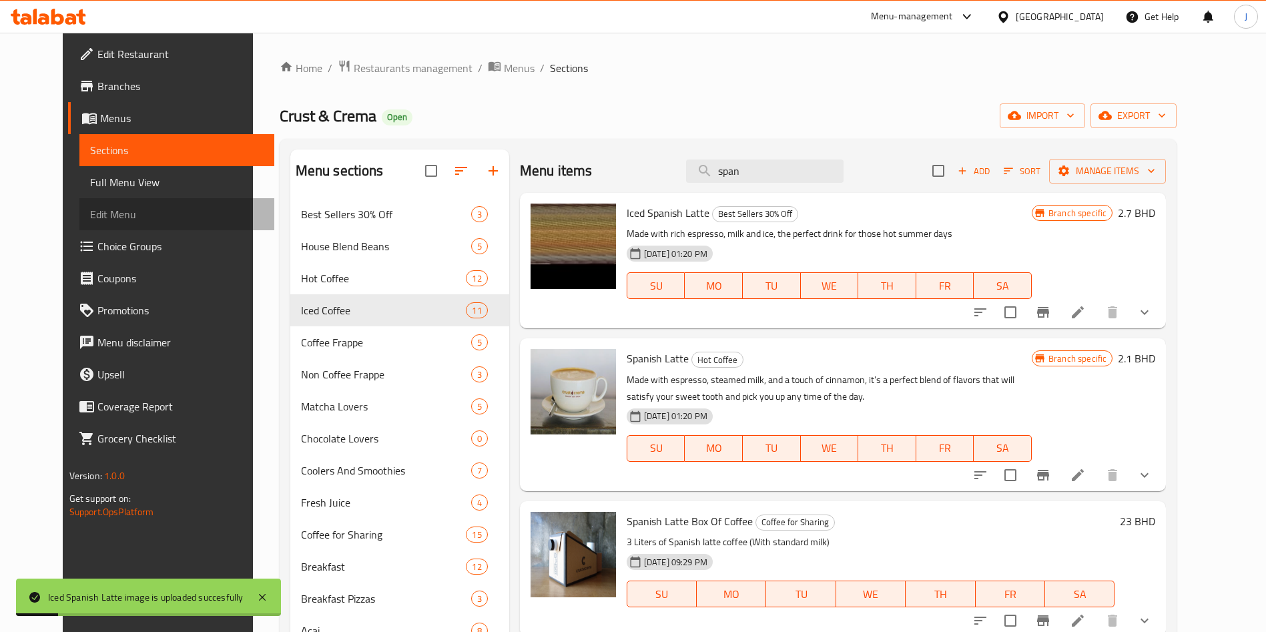
click at [119, 216] on span "Edit Menu" at bounding box center [177, 214] width 174 height 16
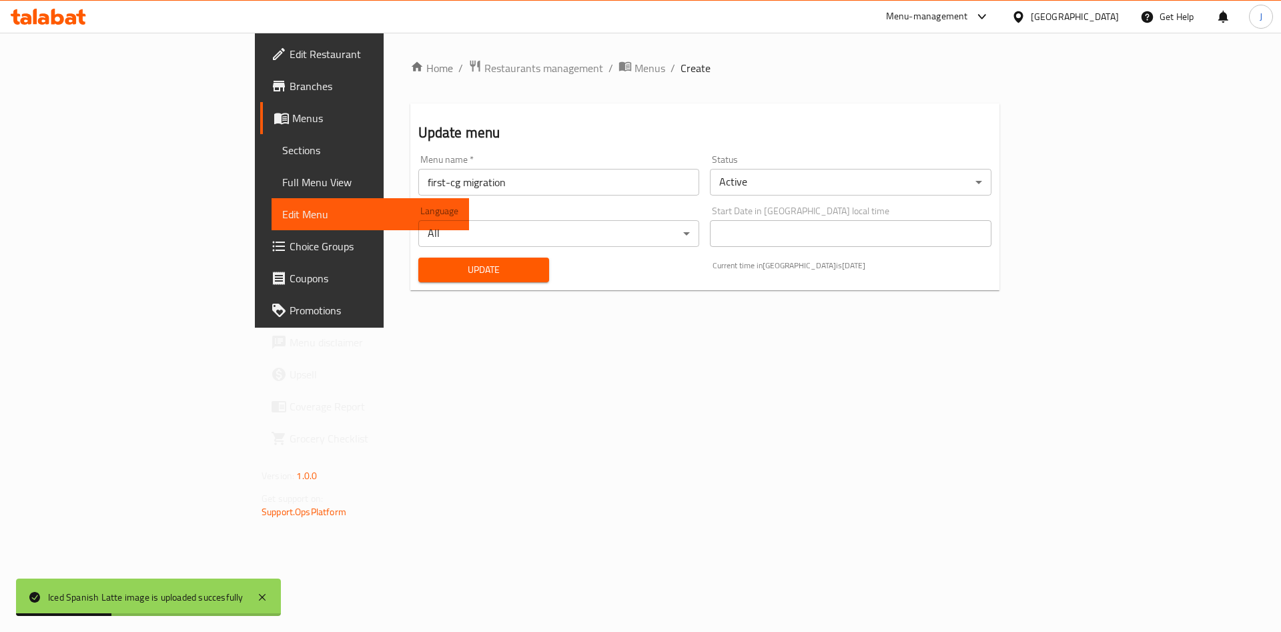
drag, startPoint x: 414, startPoint y: 250, endPoint x: 414, endPoint y: 261, distance: 10.7
click at [414, 250] on div "Update" at bounding box center [484, 270] width 148 height 41
click at [429, 265] on span "Update" at bounding box center [484, 270] width 110 height 17
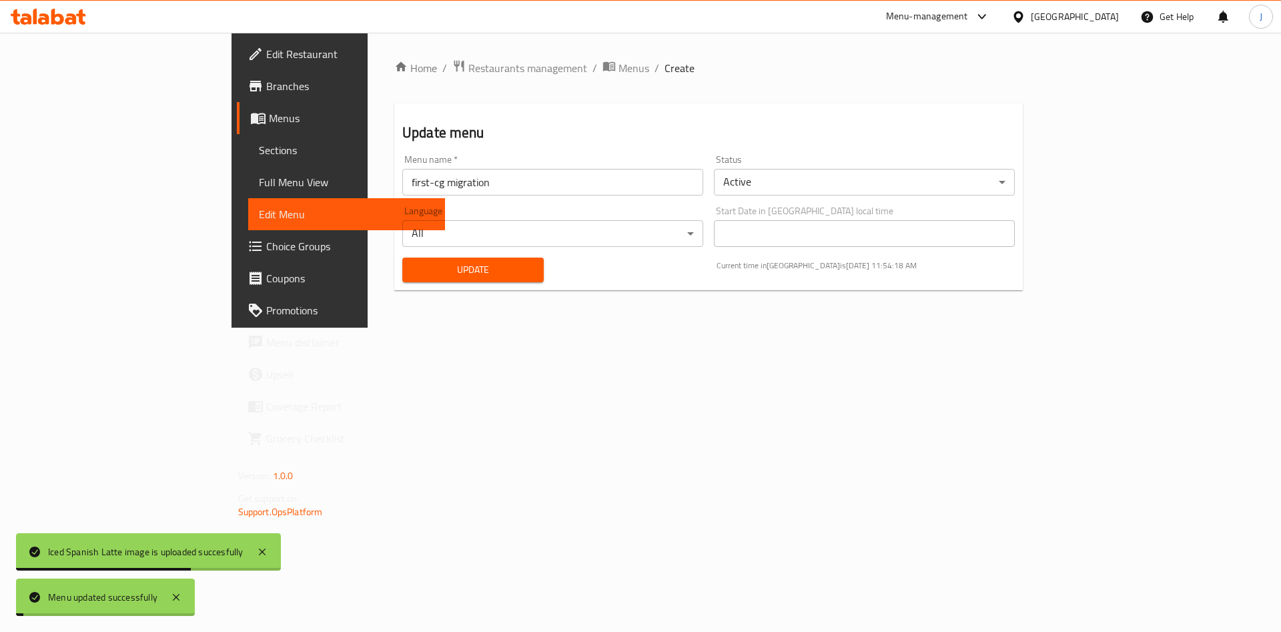
click at [421, 268] on span "Update" at bounding box center [473, 270] width 120 height 17
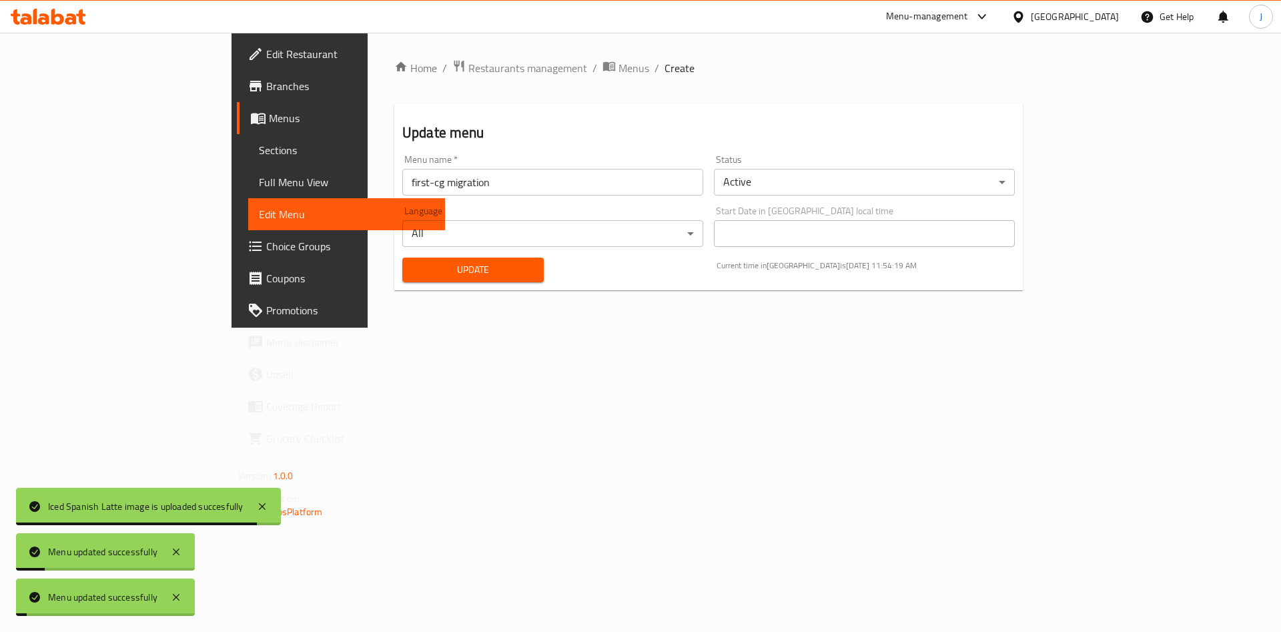
click at [421, 268] on span "Update" at bounding box center [473, 270] width 120 height 17
